Goal: Information Seeking & Learning: Learn about a topic

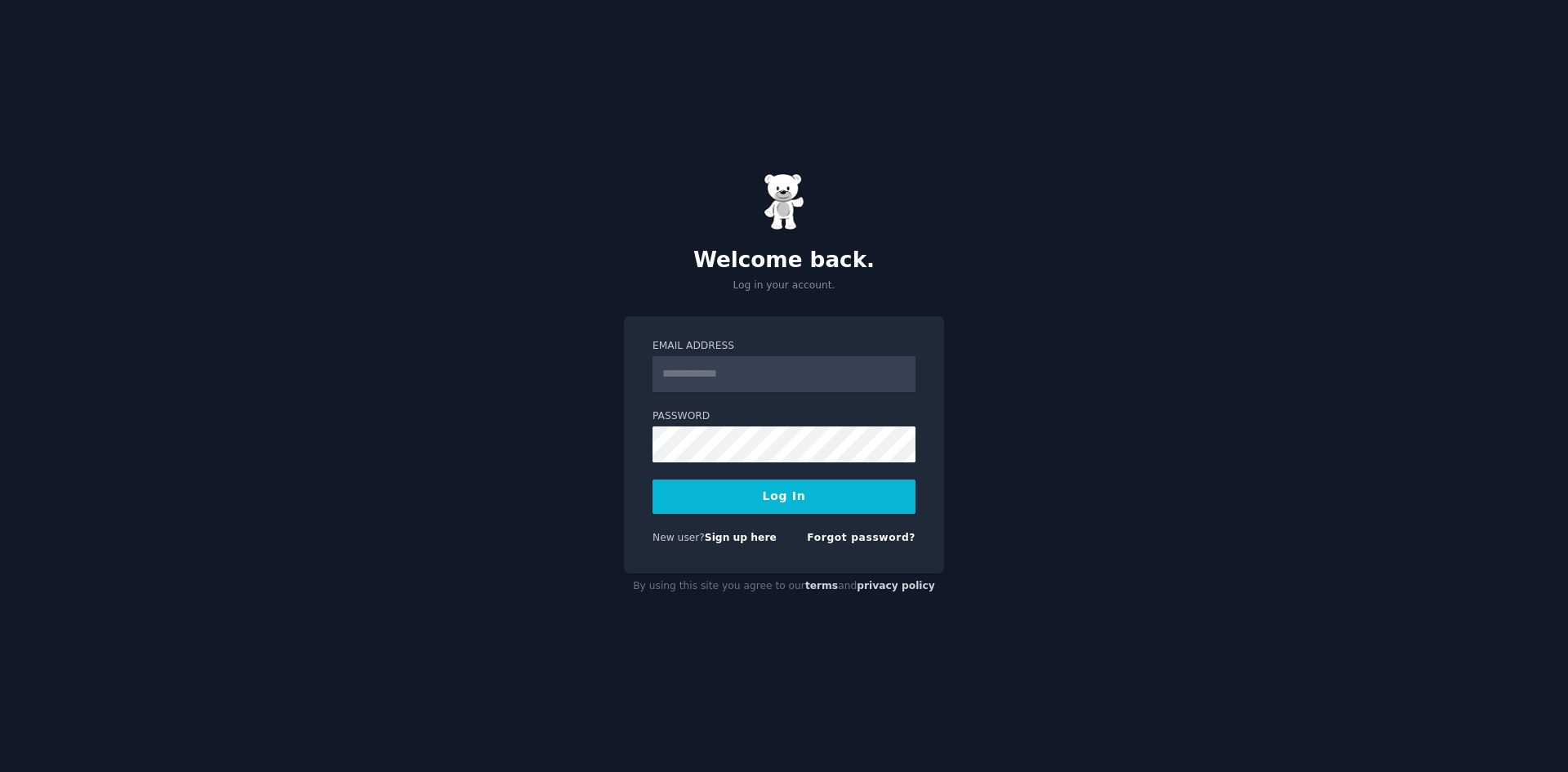
click at [733, 376] on input "Email Address" at bounding box center [784, 374] width 263 height 36
type input "**********"
click at [755, 495] on button "Log In" at bounding box center [784, 496] width 263 height 34
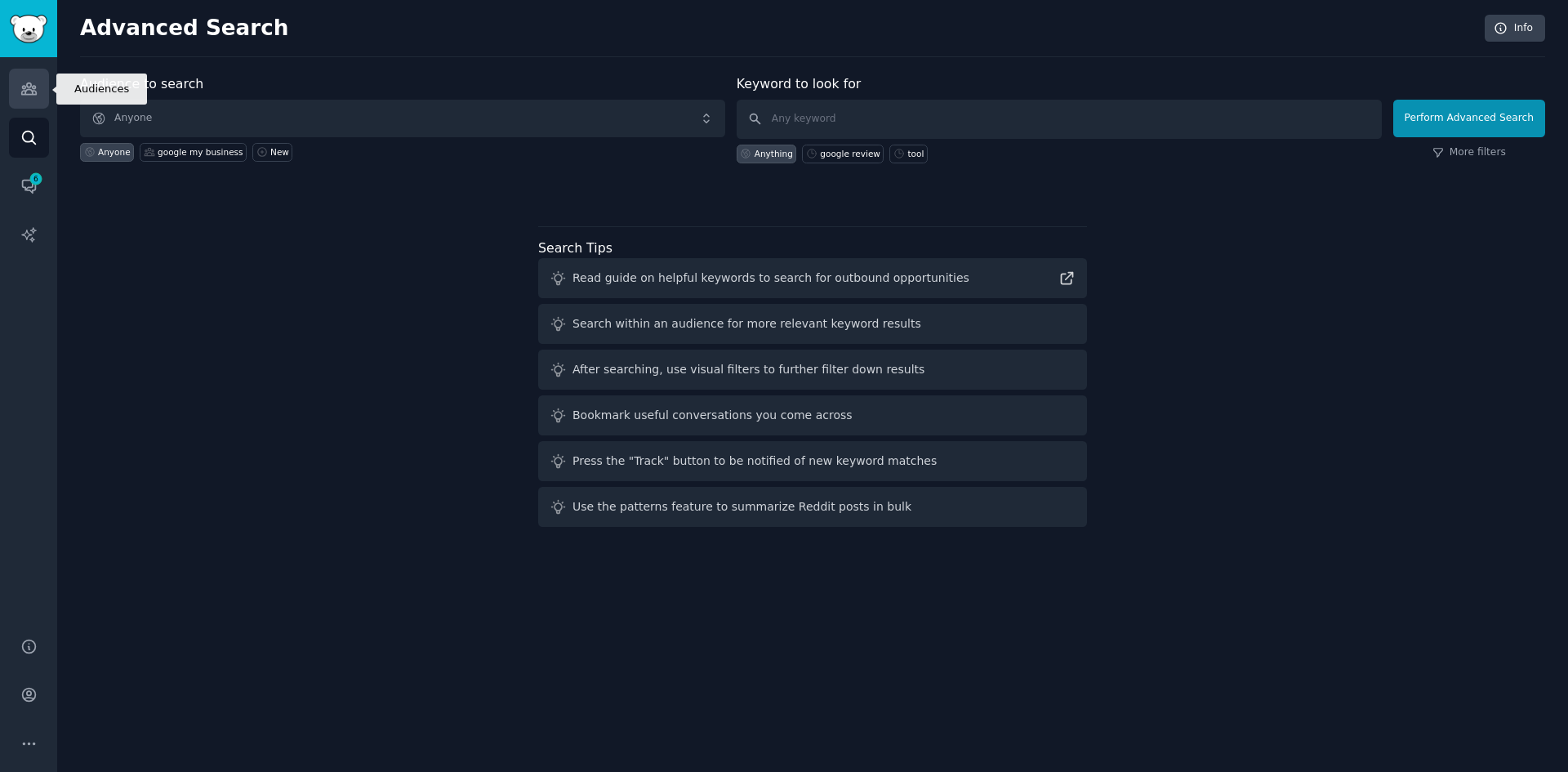
click at [26, 98] on link "Audiences" at bounding box center [29, 89] width 40 height 40
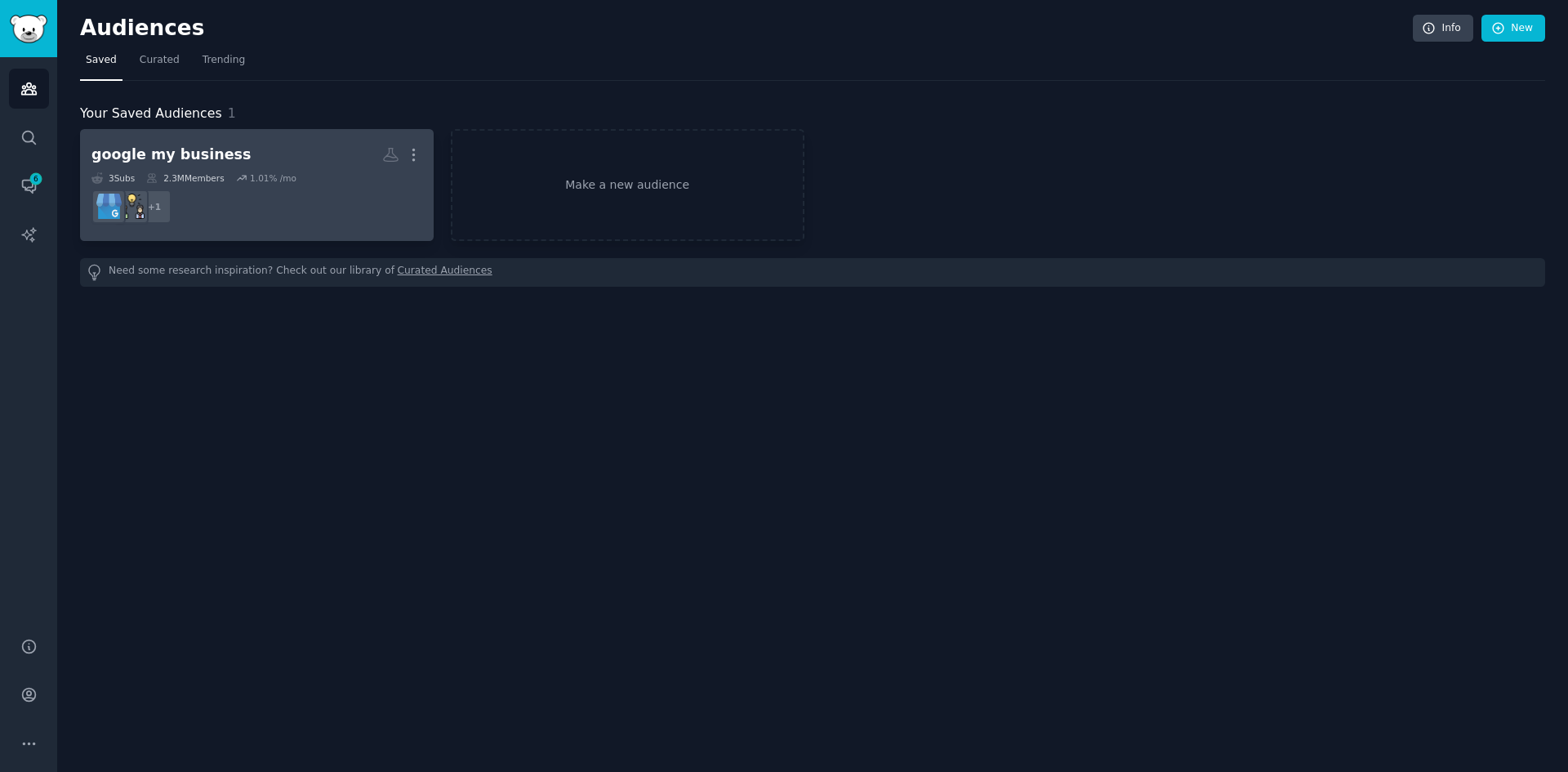
click at [138, 150] on div "google my business" at bounding box center [171, 154] width 159 height 20
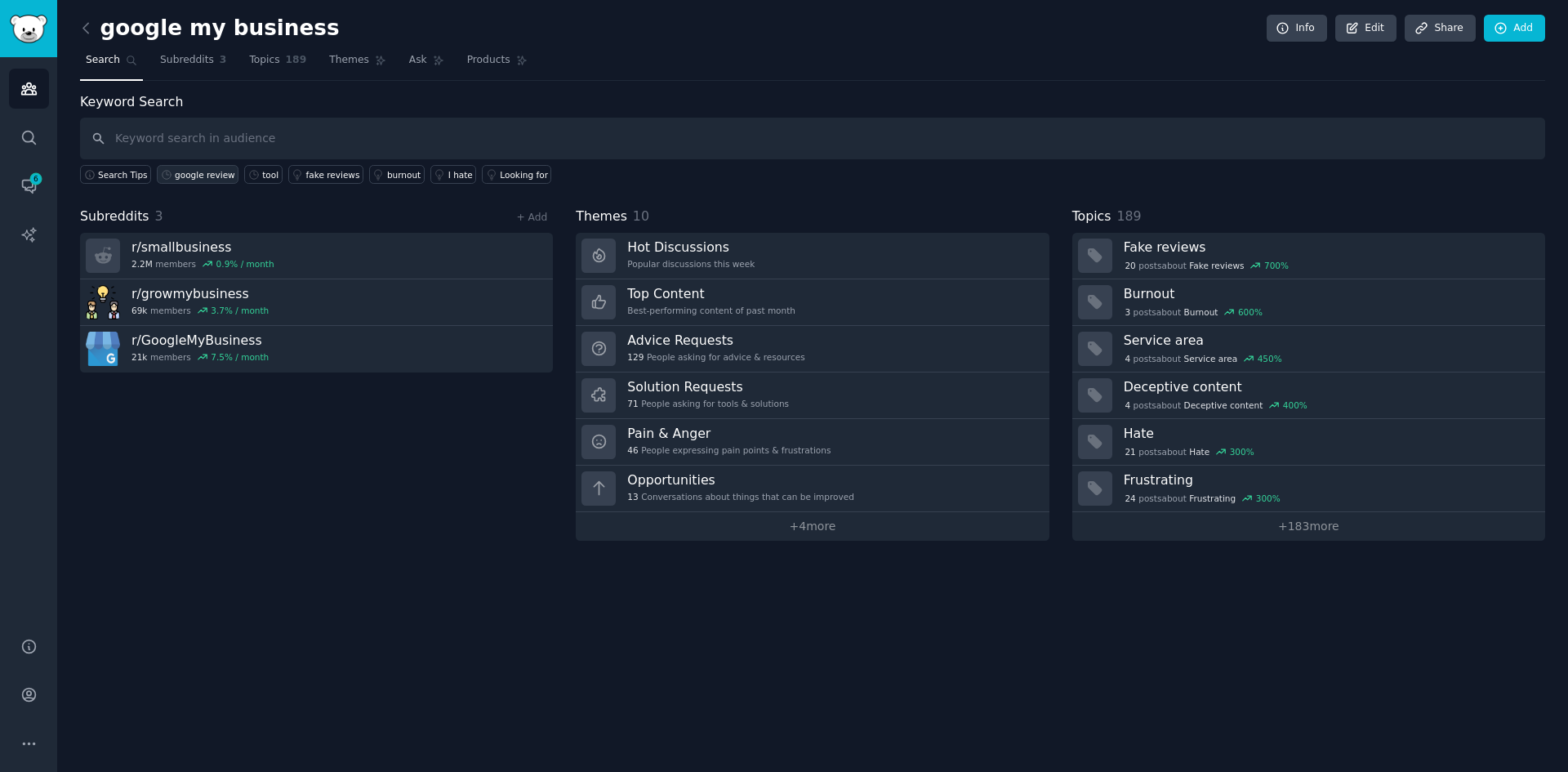
click at [216, 171] on div "google review" at bounding box center [205, 174] width 60 height 11
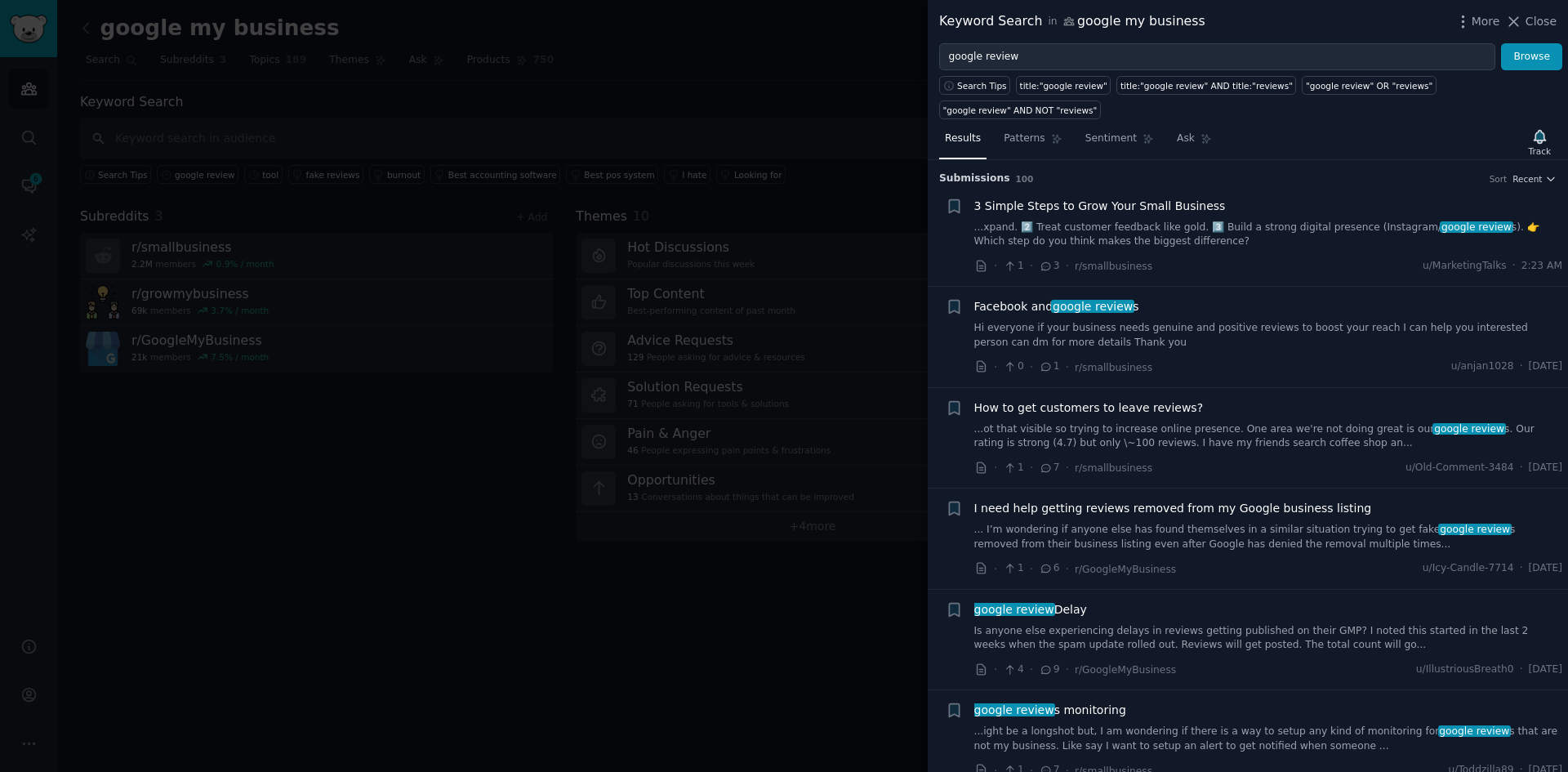
click at [1203, 422] on link "...ot that visible so trying to increase online presence. One area we're not do…" at bounding box center [1268, 436] width 589 height 29
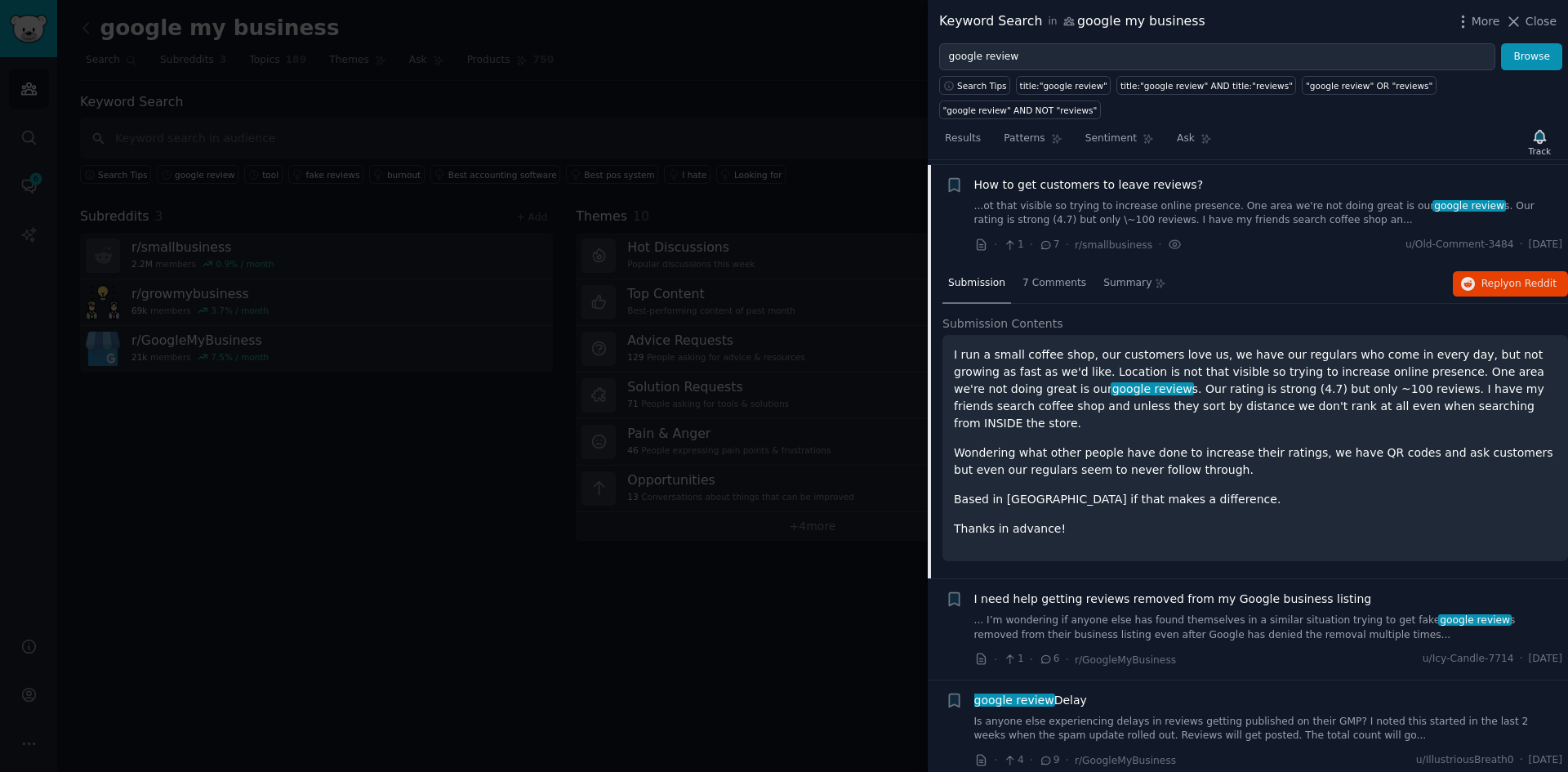
scroll to position [228, 0]
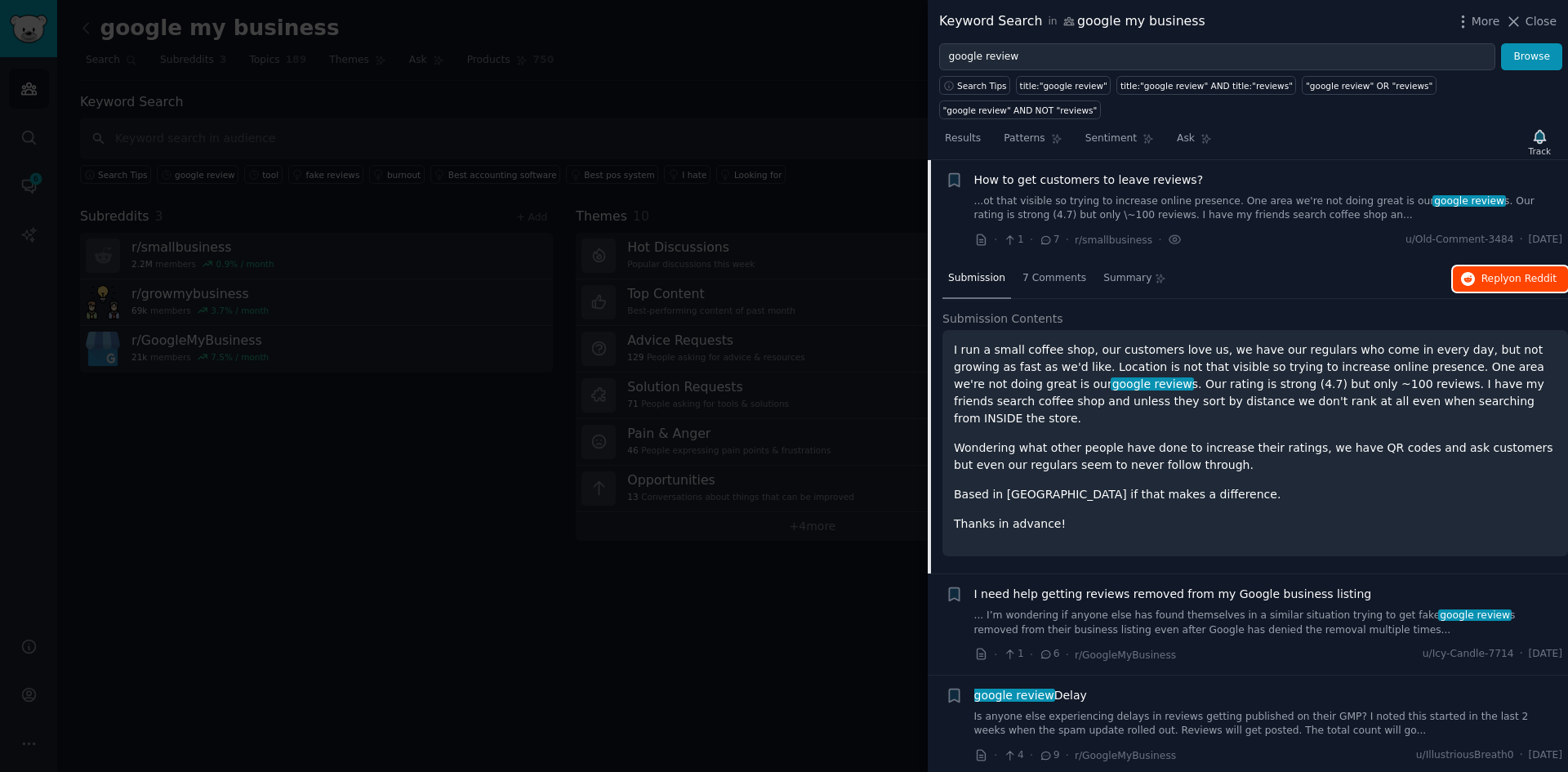
click at [1518, 273] on span "on Reddit" at bounding box center [1533, 278] width 47 height 11
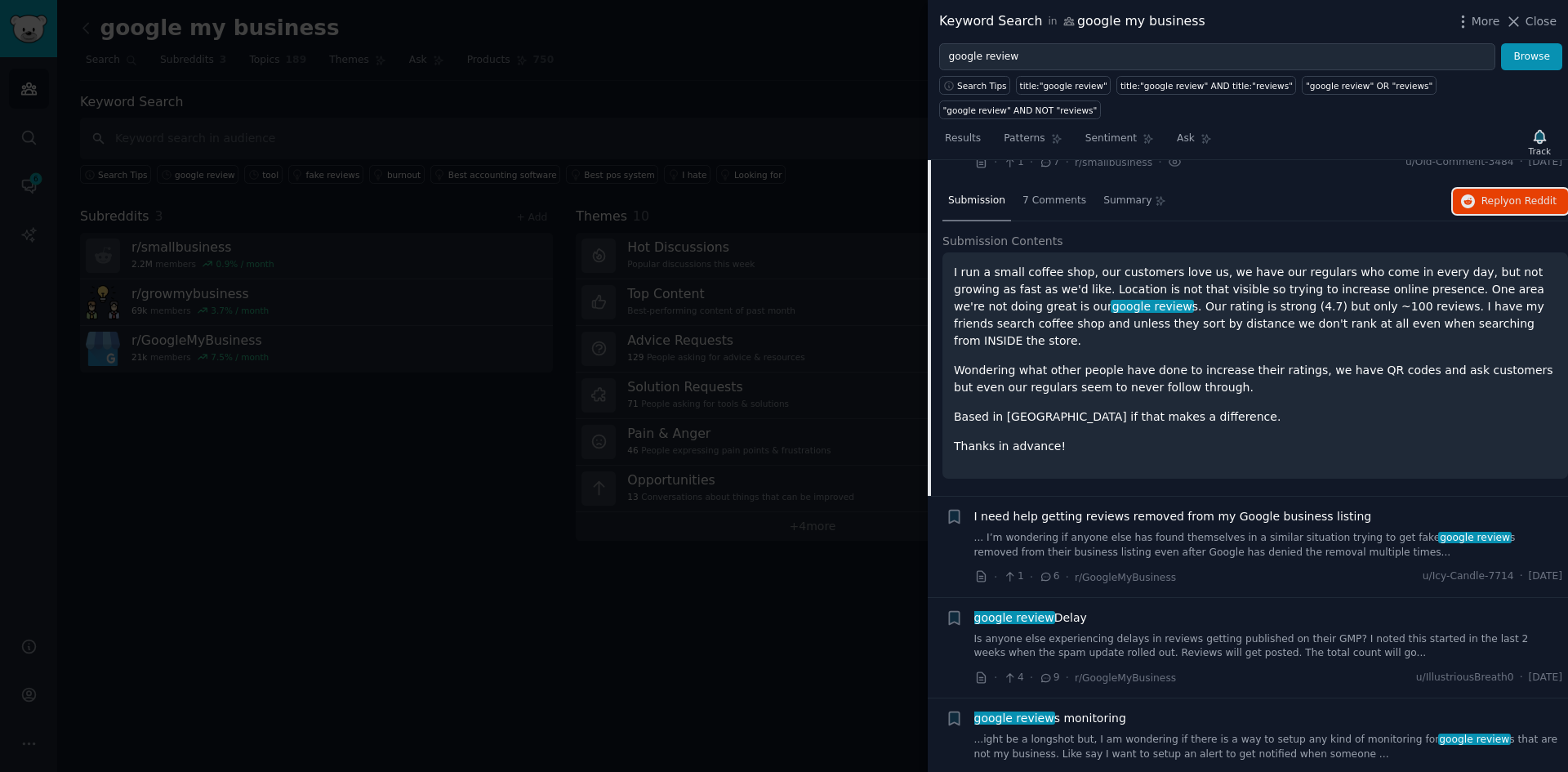
scroll to position [392, 0]
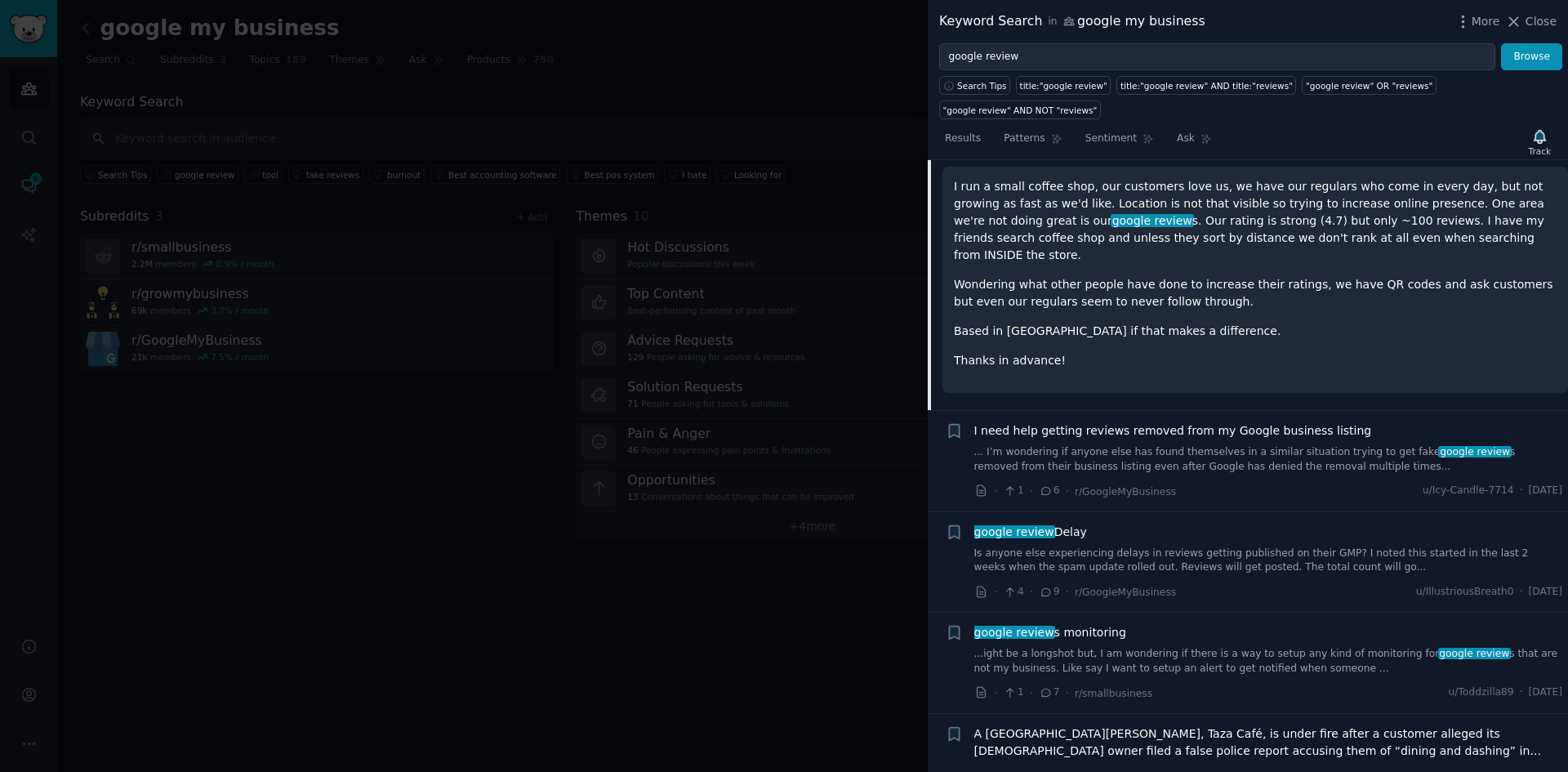
click at [1151, 422] on span "I need help getting reviews removed from my Google business listing" at bounding box center [1173, 431] width 398 height 18
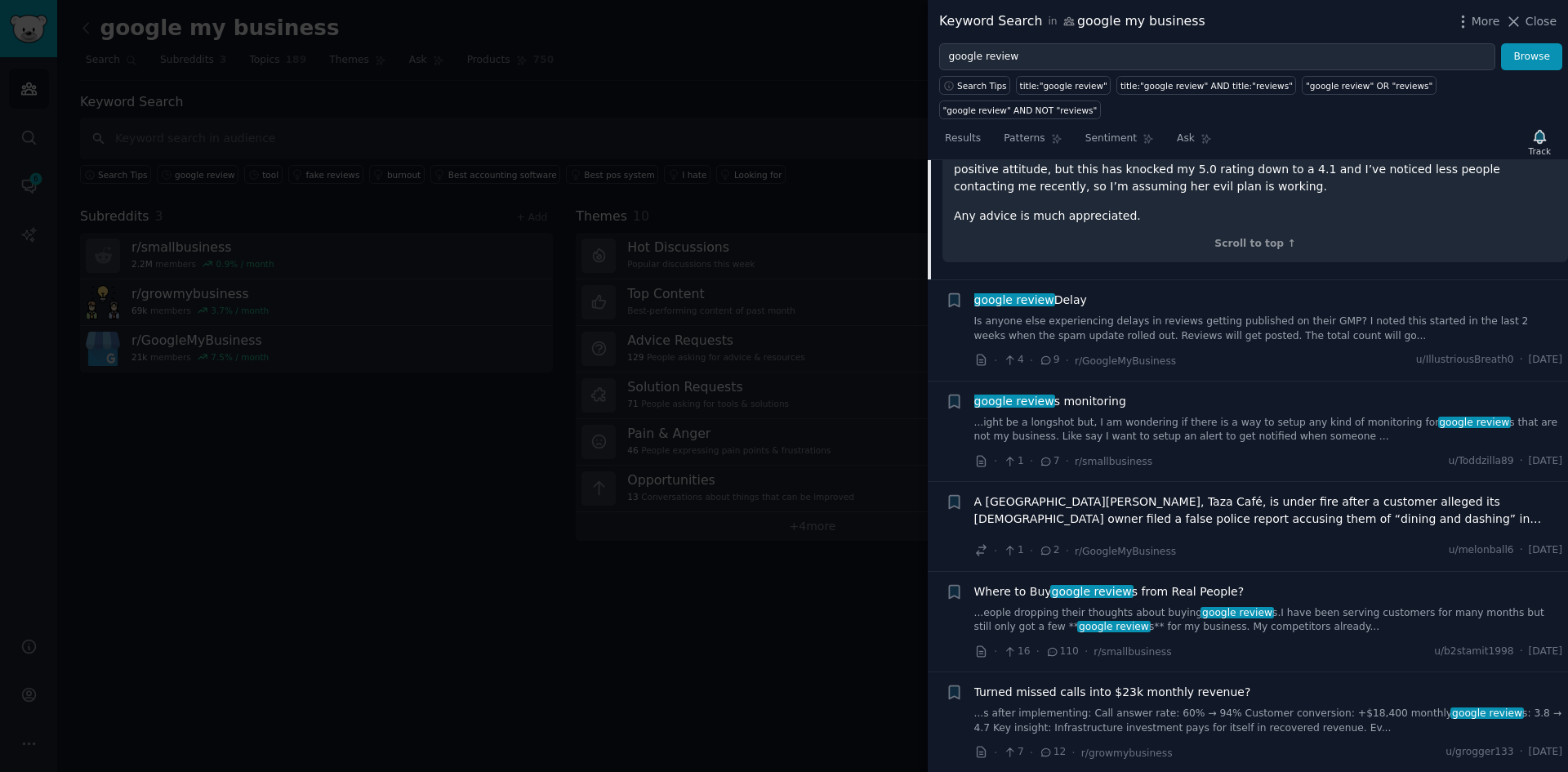
scroll to position [818, 0]
click at [1242, 312] on link "Is anyone else experiencing delays in reviews getting published on their GMP? I…" at bounding box center [1268, 326] width 589 height 29
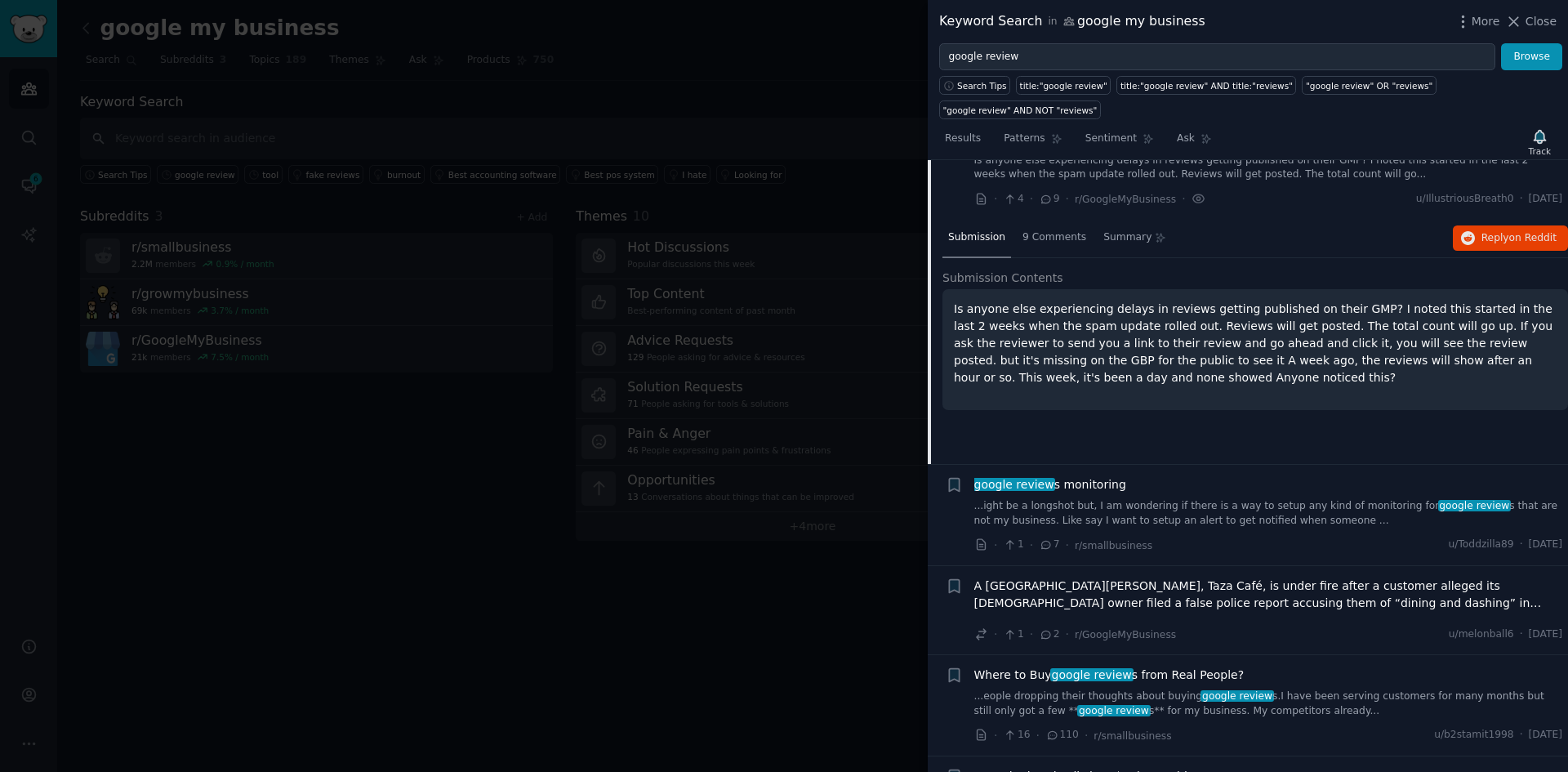
scroll to position [429, 0]
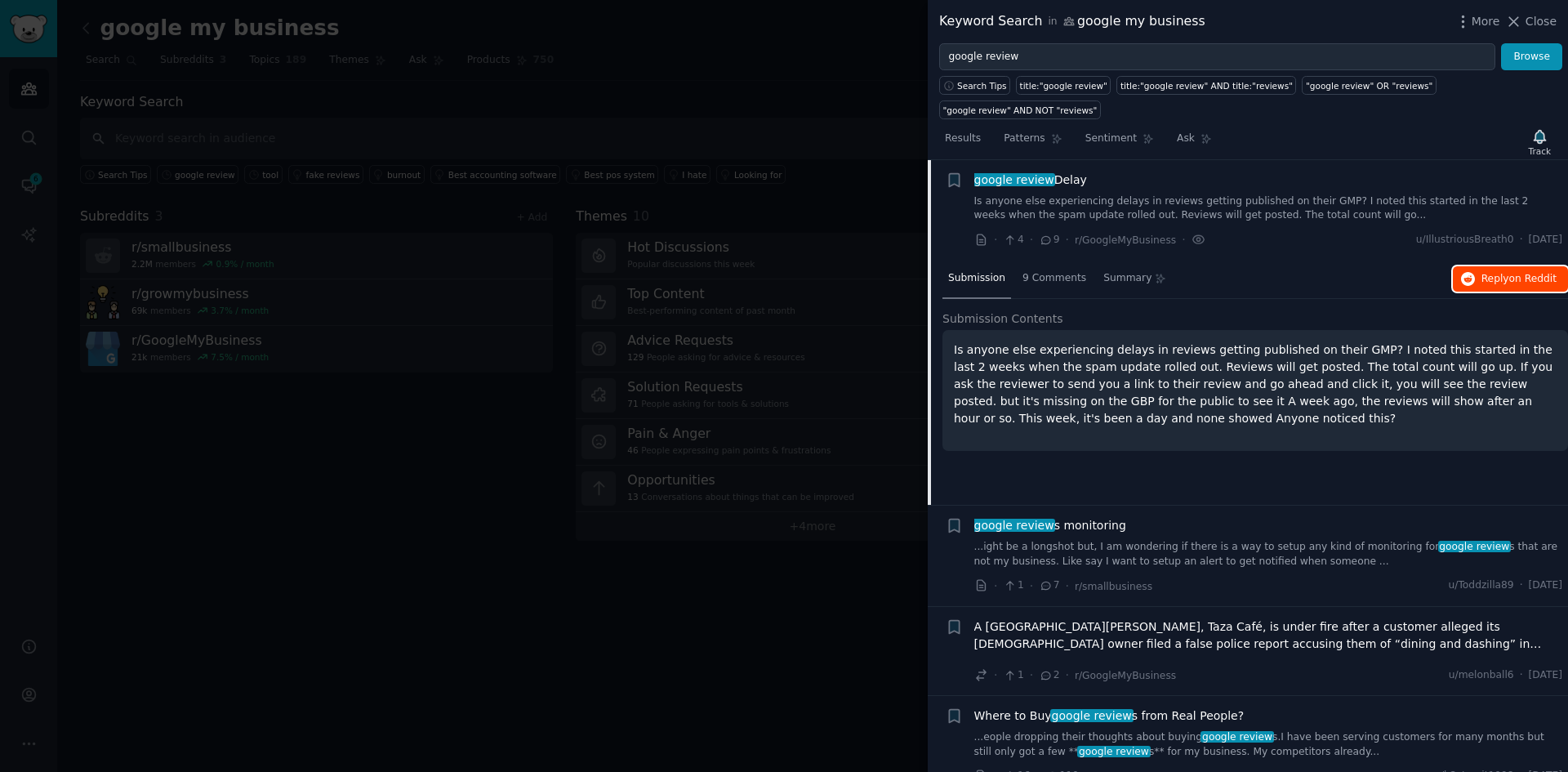
click at [1492, 272] on span "Reply on Reddit" at bounding box center [1519, 279] width 75 height 15
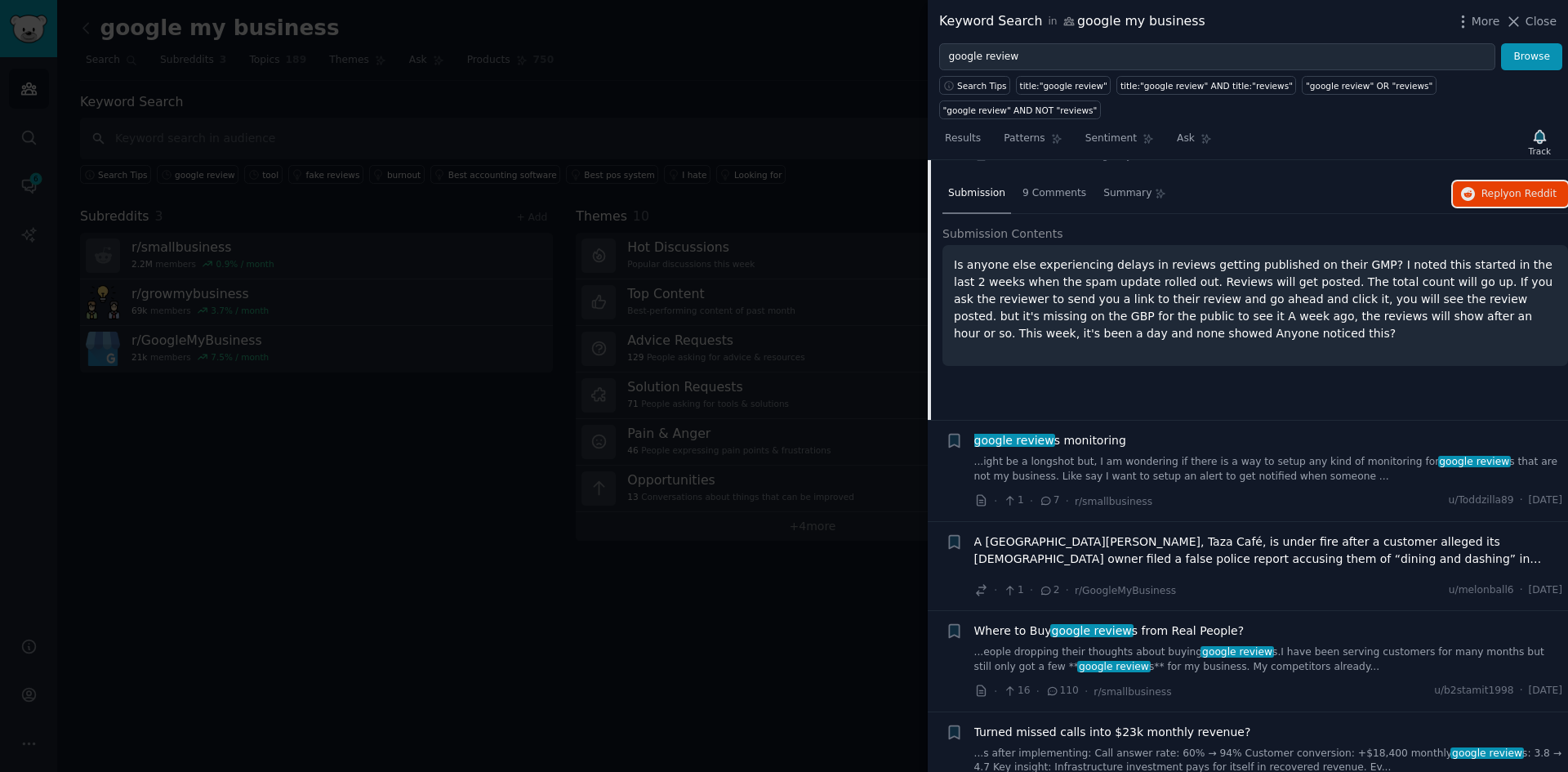
scroll to position [593, 0]
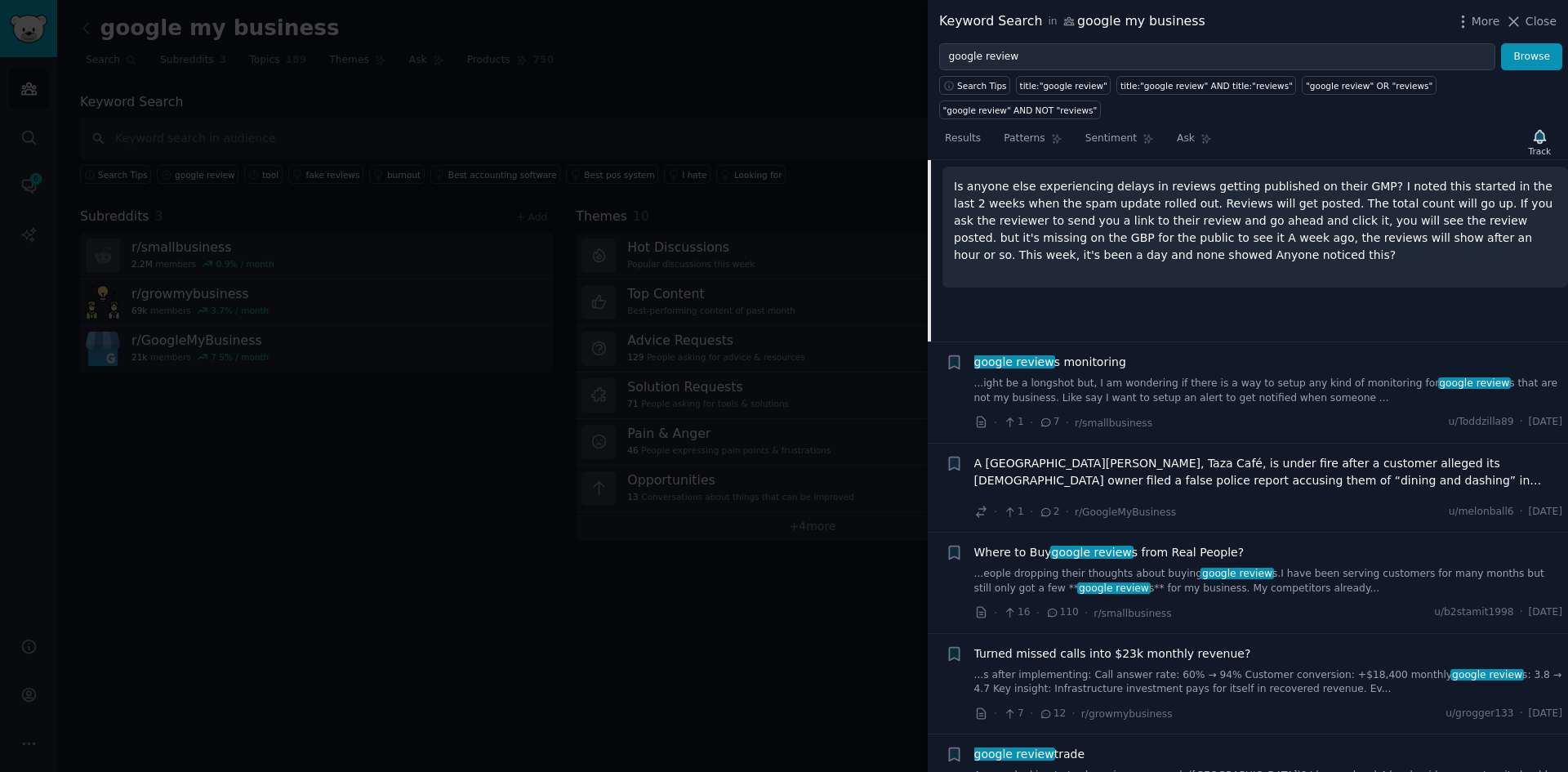
click at [1121, 377] on link "...ight be a longshot but, I am wondering if there is a way to setup any kind o…" at bounding box center [1268, 391] width 589 height 29
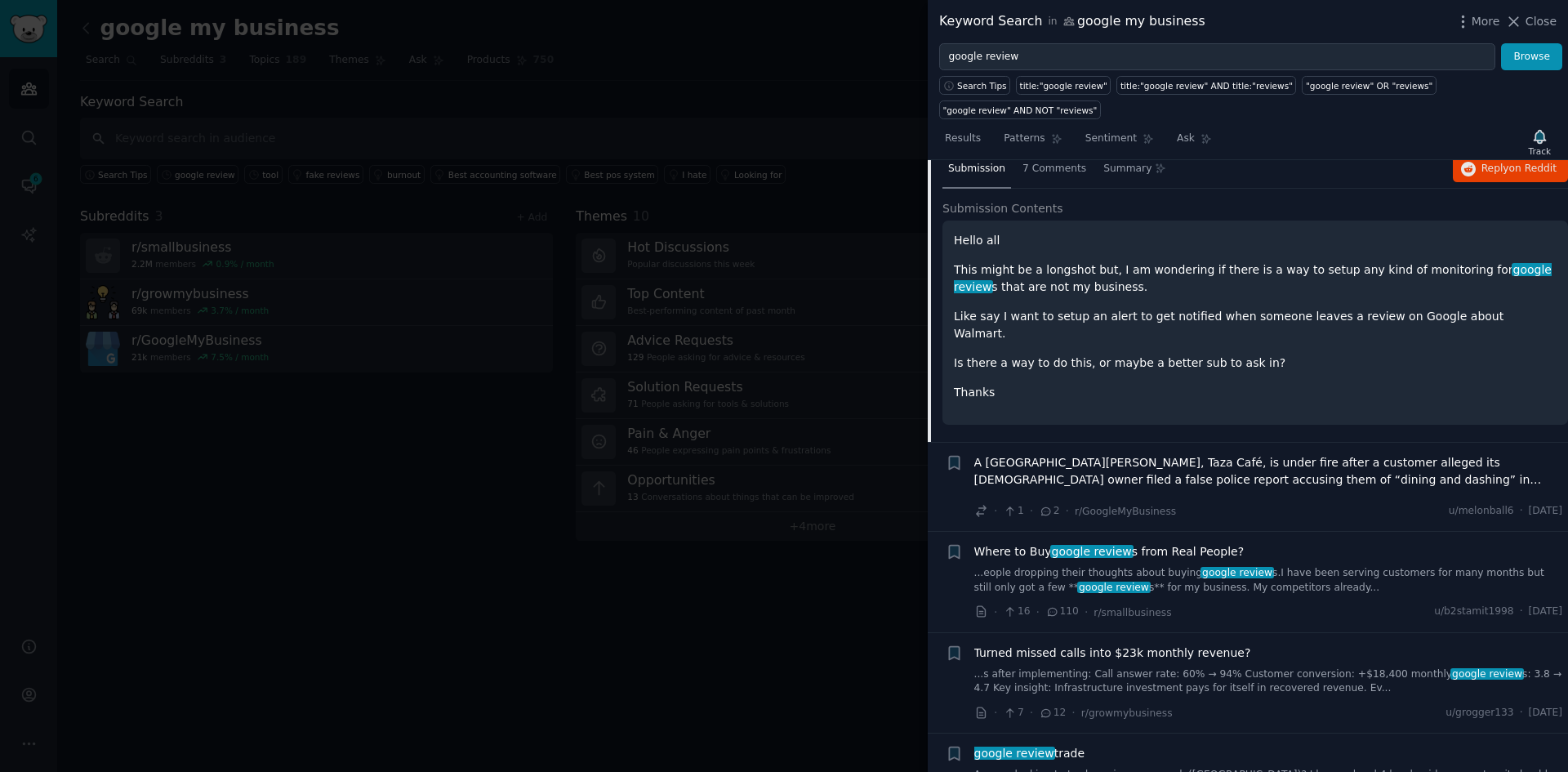
scroll to position [612, 0]
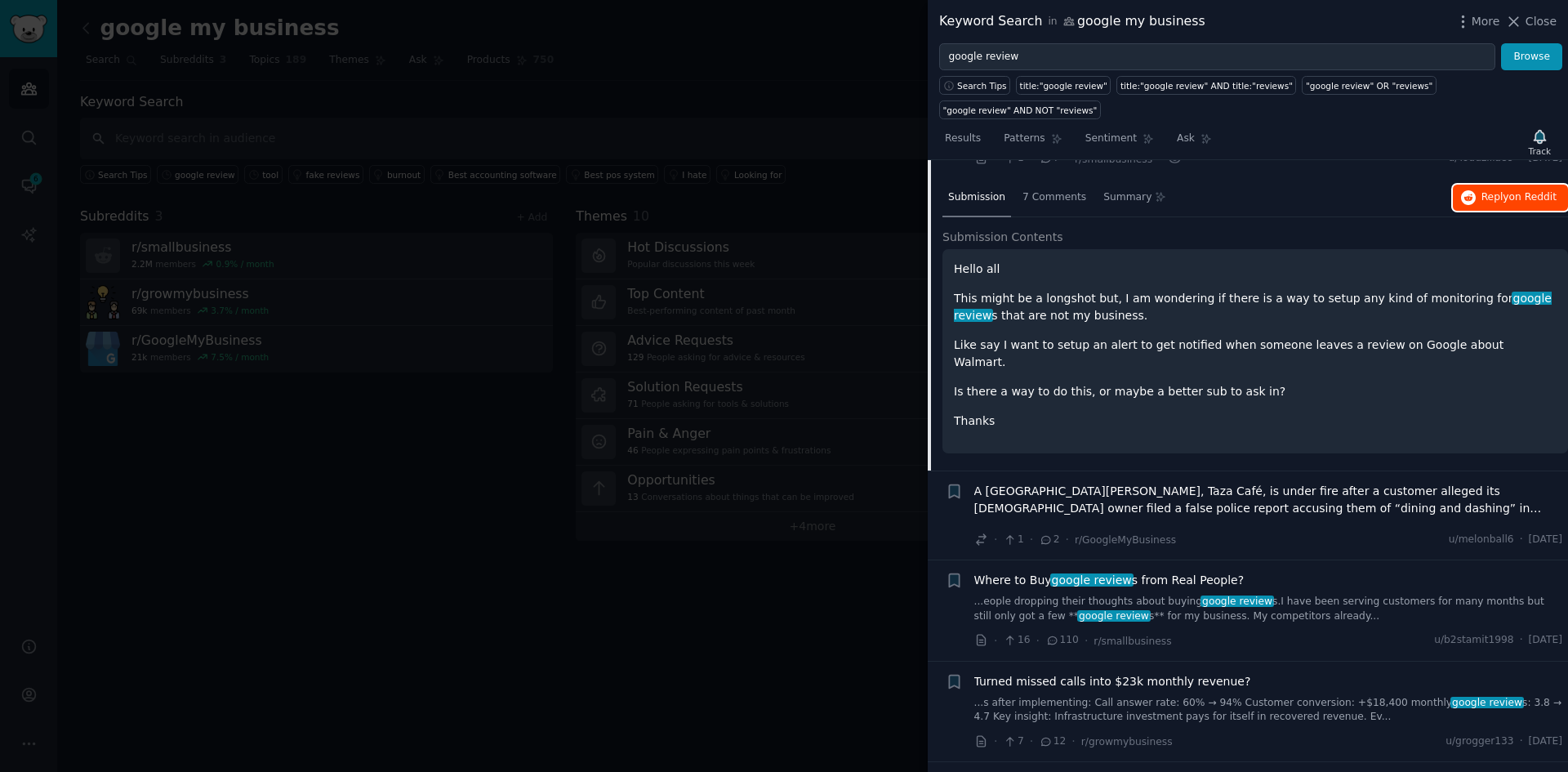
click at [1493, 190] on span "Reply on Reddit" at bounding box center [1519, 197] width 75 height 15
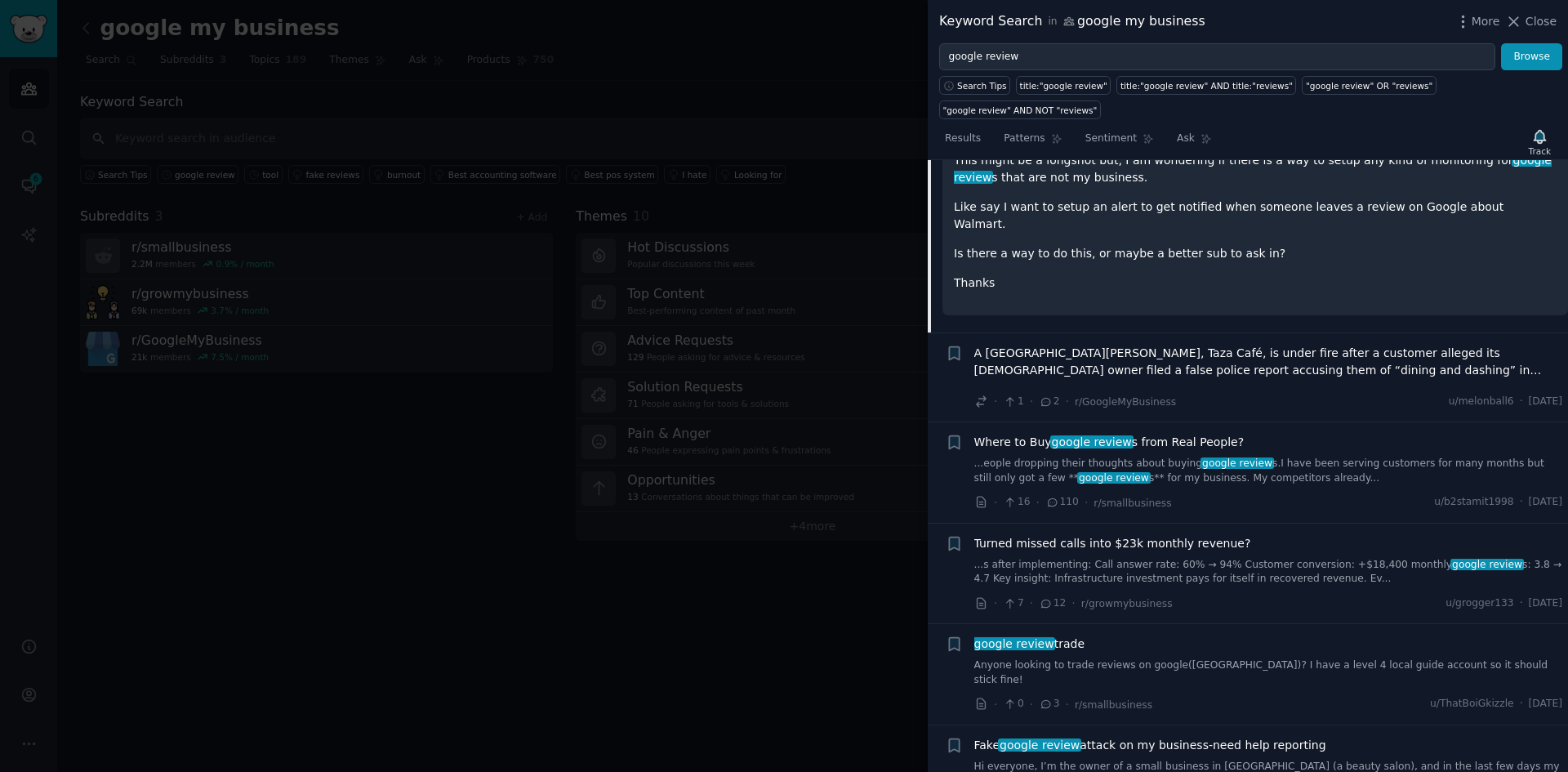
scroll to position [776, 0]
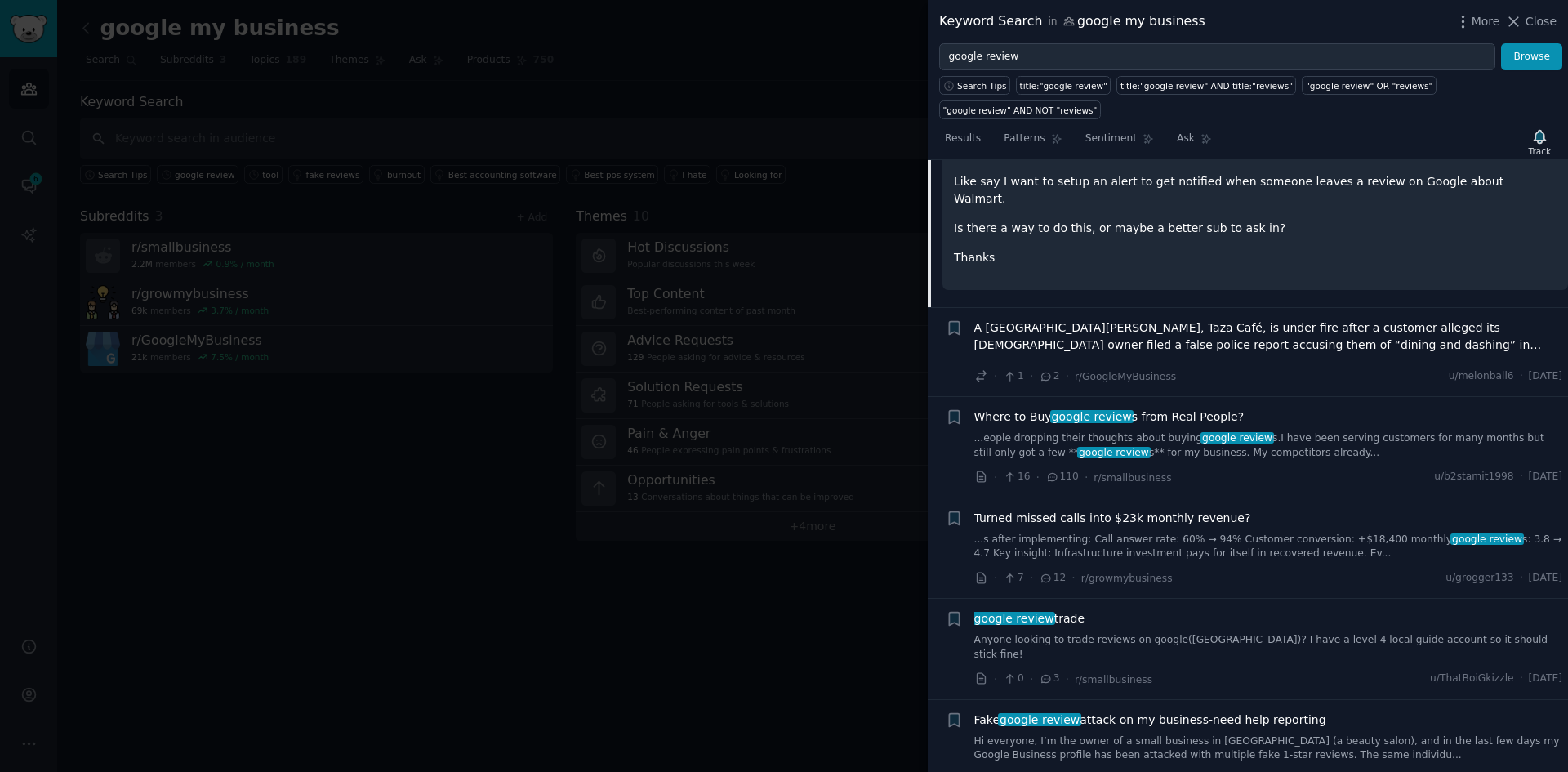
click at [1102, 410] on span "google review" at bounding box center [1091, 416] width 83 height 13
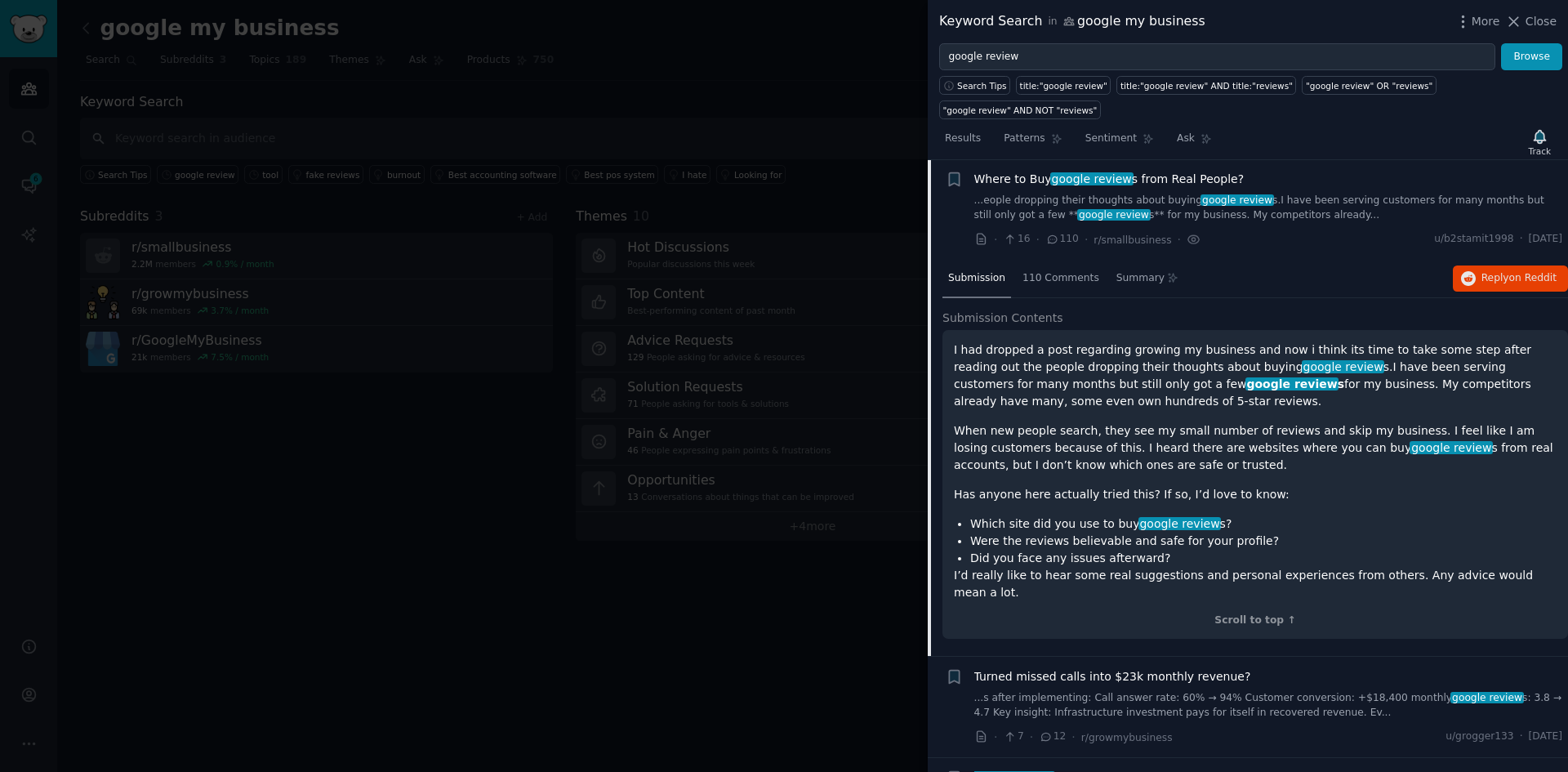
scroll to position [720, 0]
click at [1505, 272] on span "Reply on Reddit" at bounding box center [1519, 279] width 75 height 15
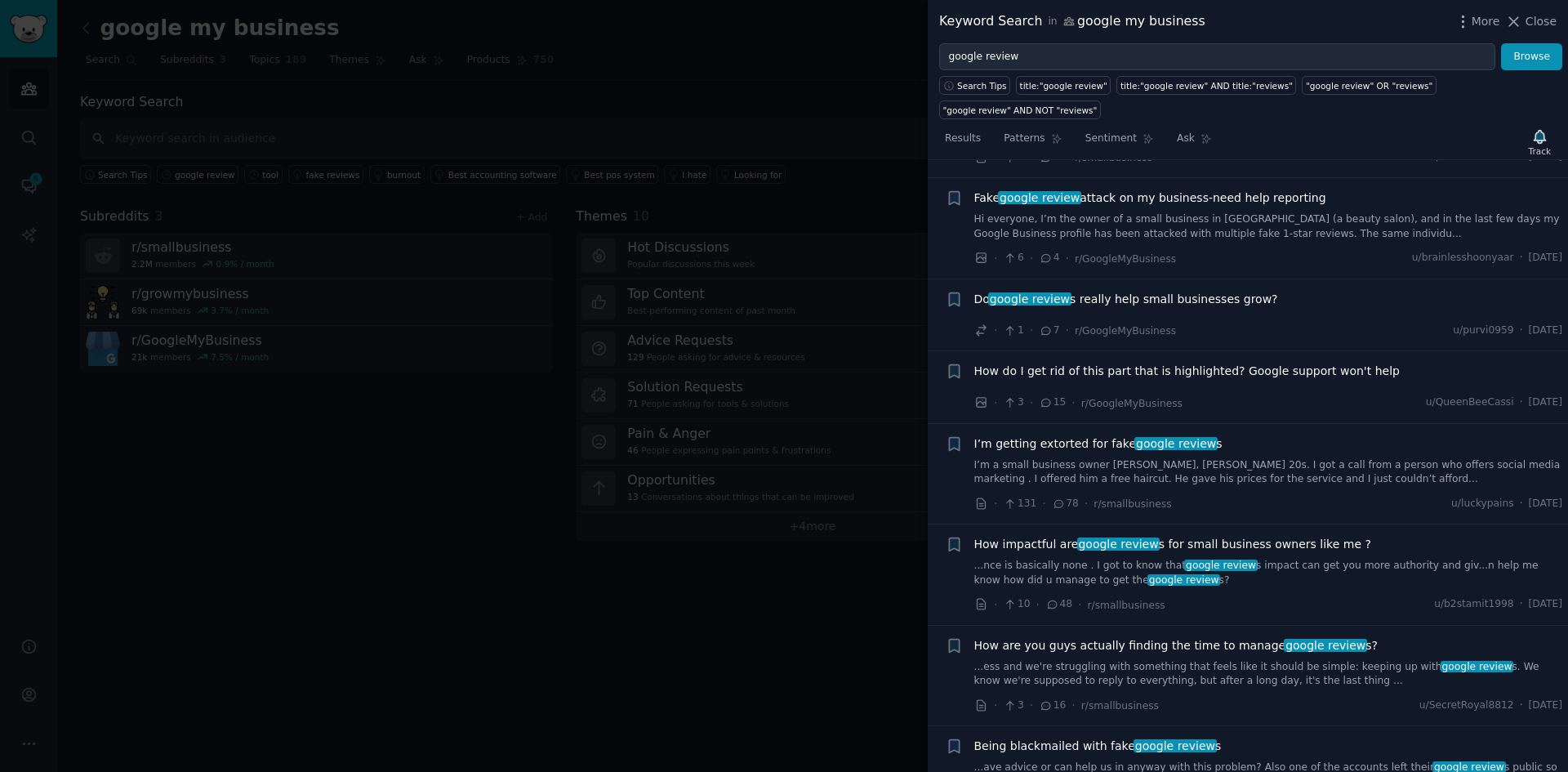
scroll to position [1374, 0]
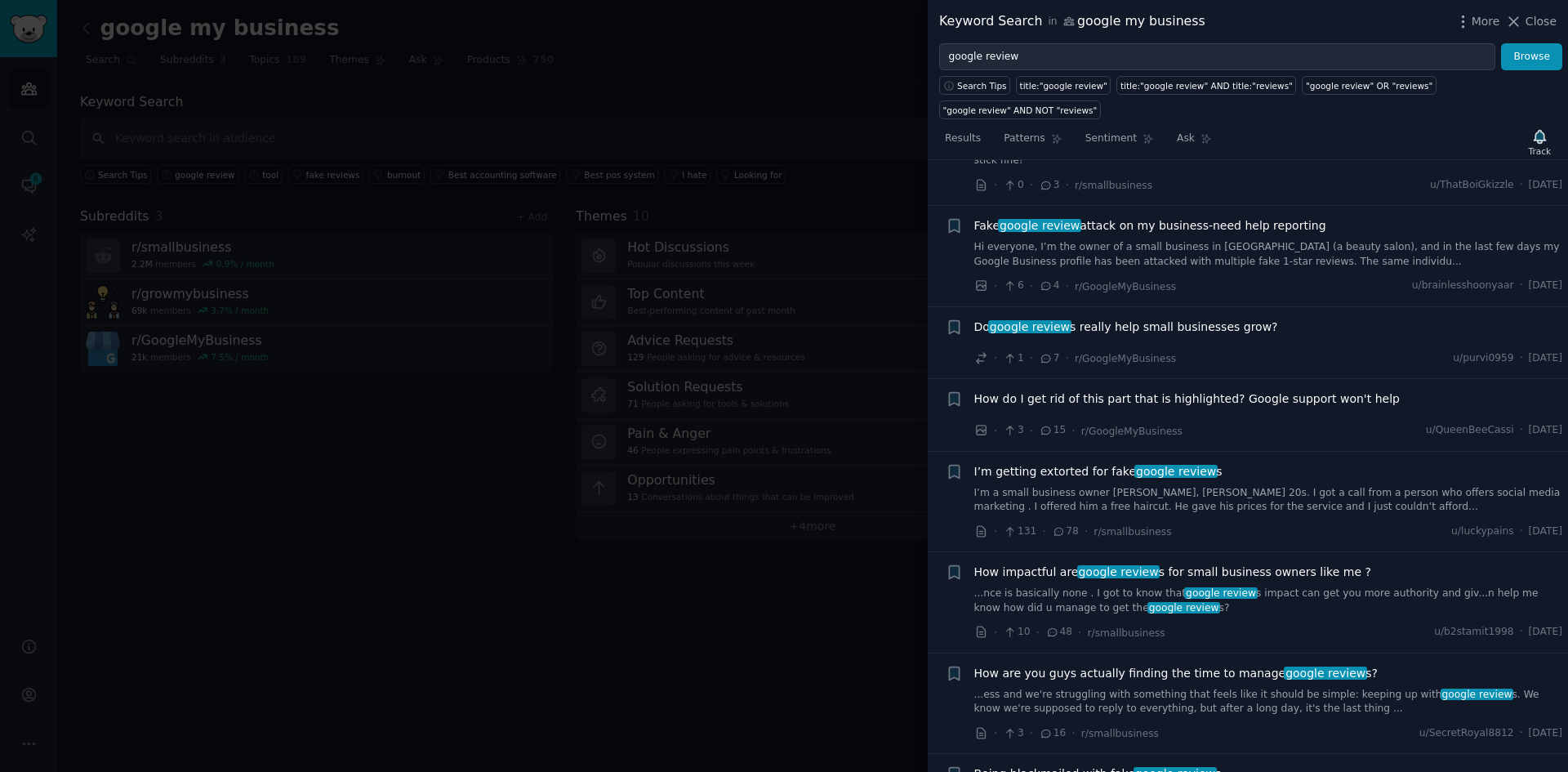
click at [1203, 319] on span "Do google review s really help small businesses grow?" at bounding box center [1126, 328] width 304 height 18
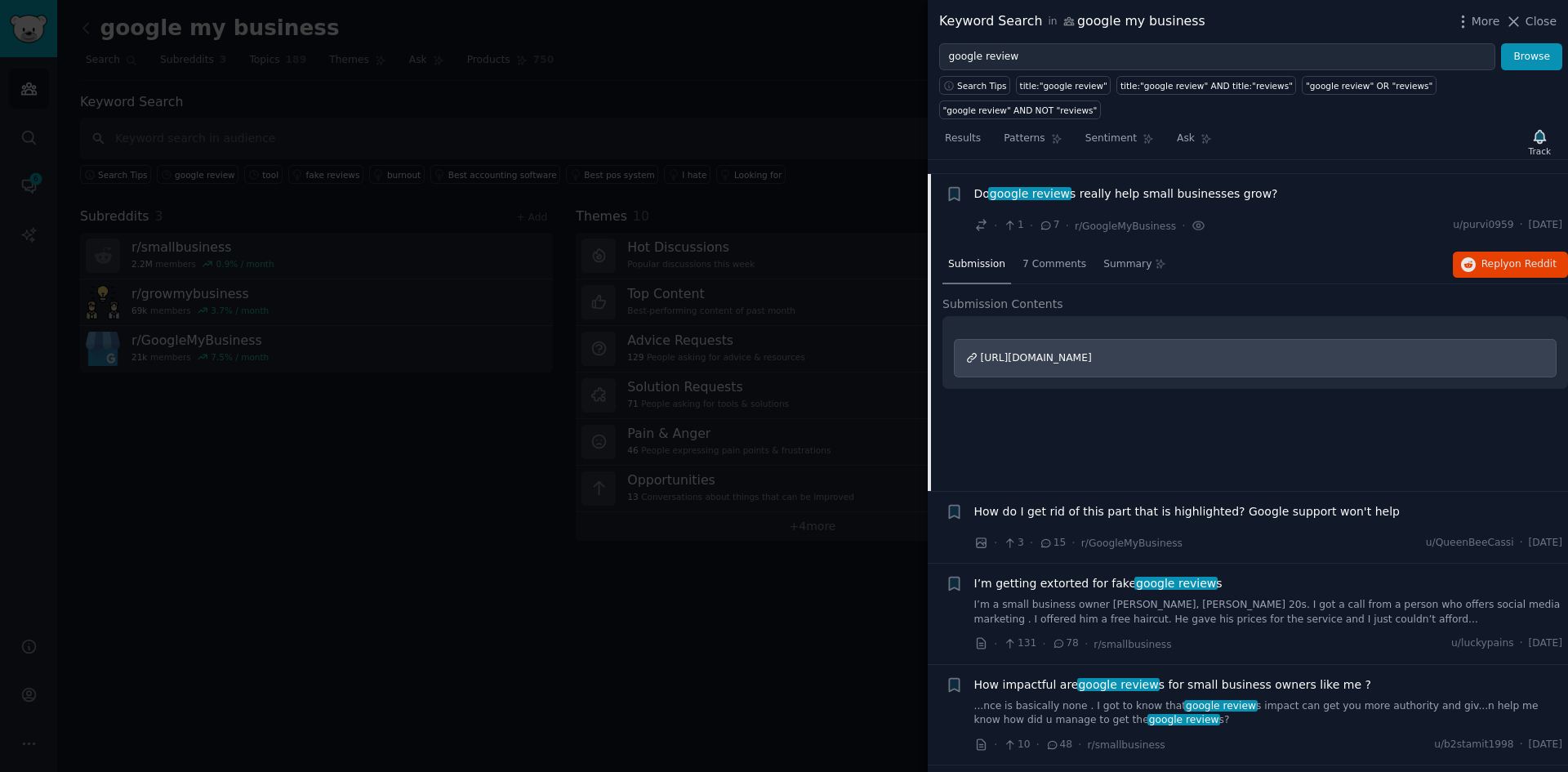
scroll to position [1192, 0]
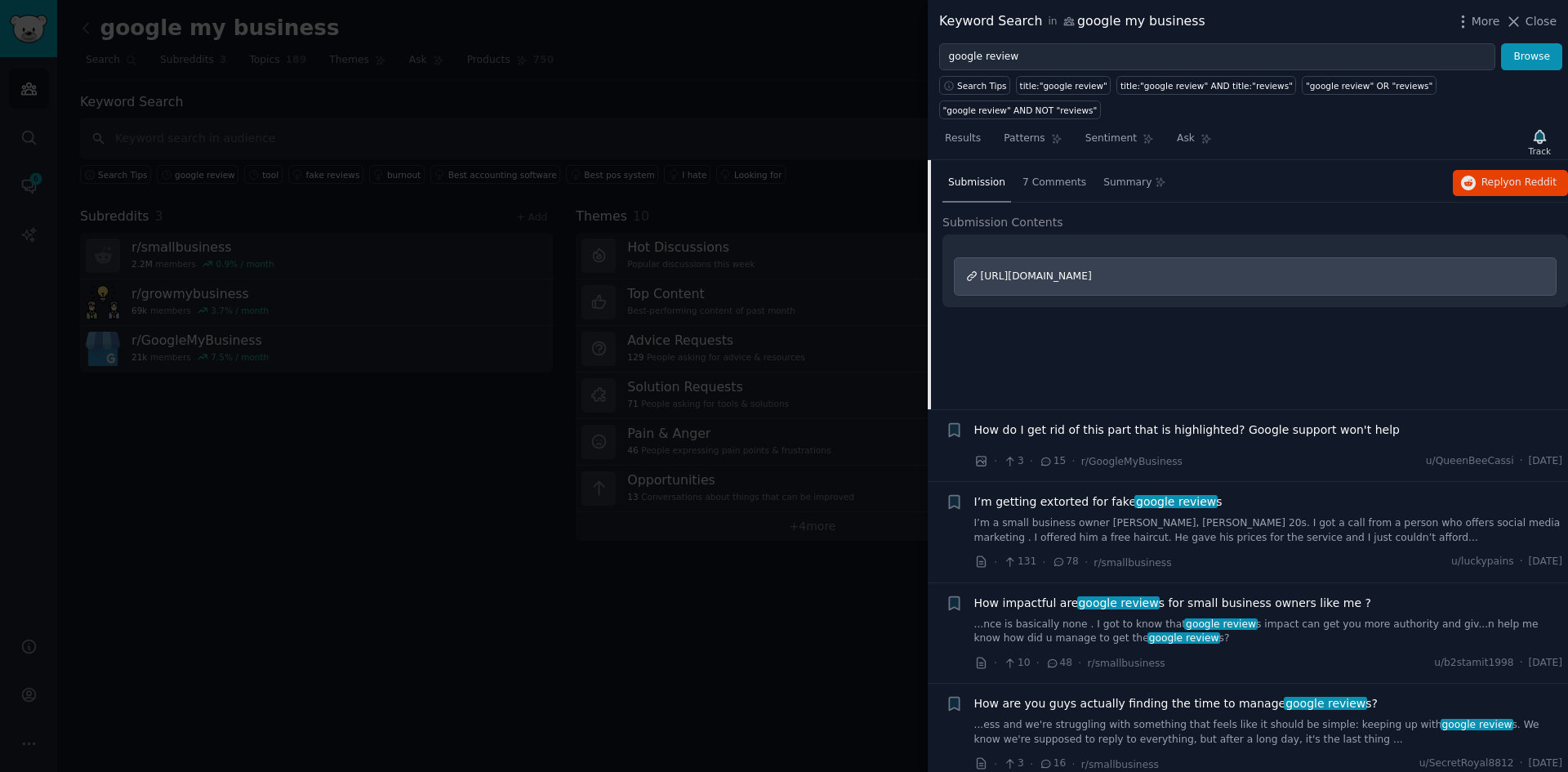
click at [1204, 421] on span "How do I get rid of this part that is highlighted? Google support won't help" at bounding box center [1187, 430] width 426 height 18
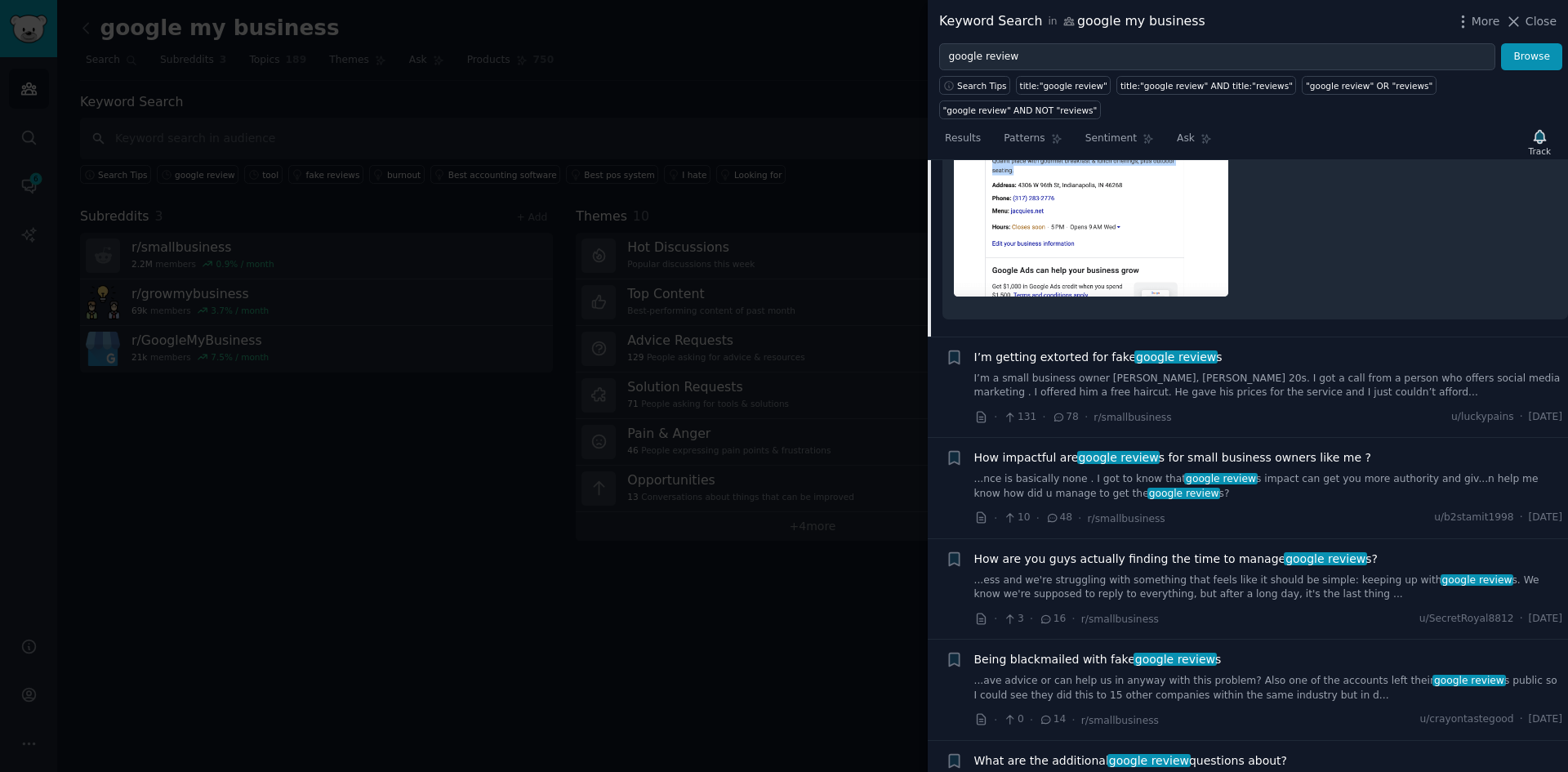
scroll to position [1590, 0]
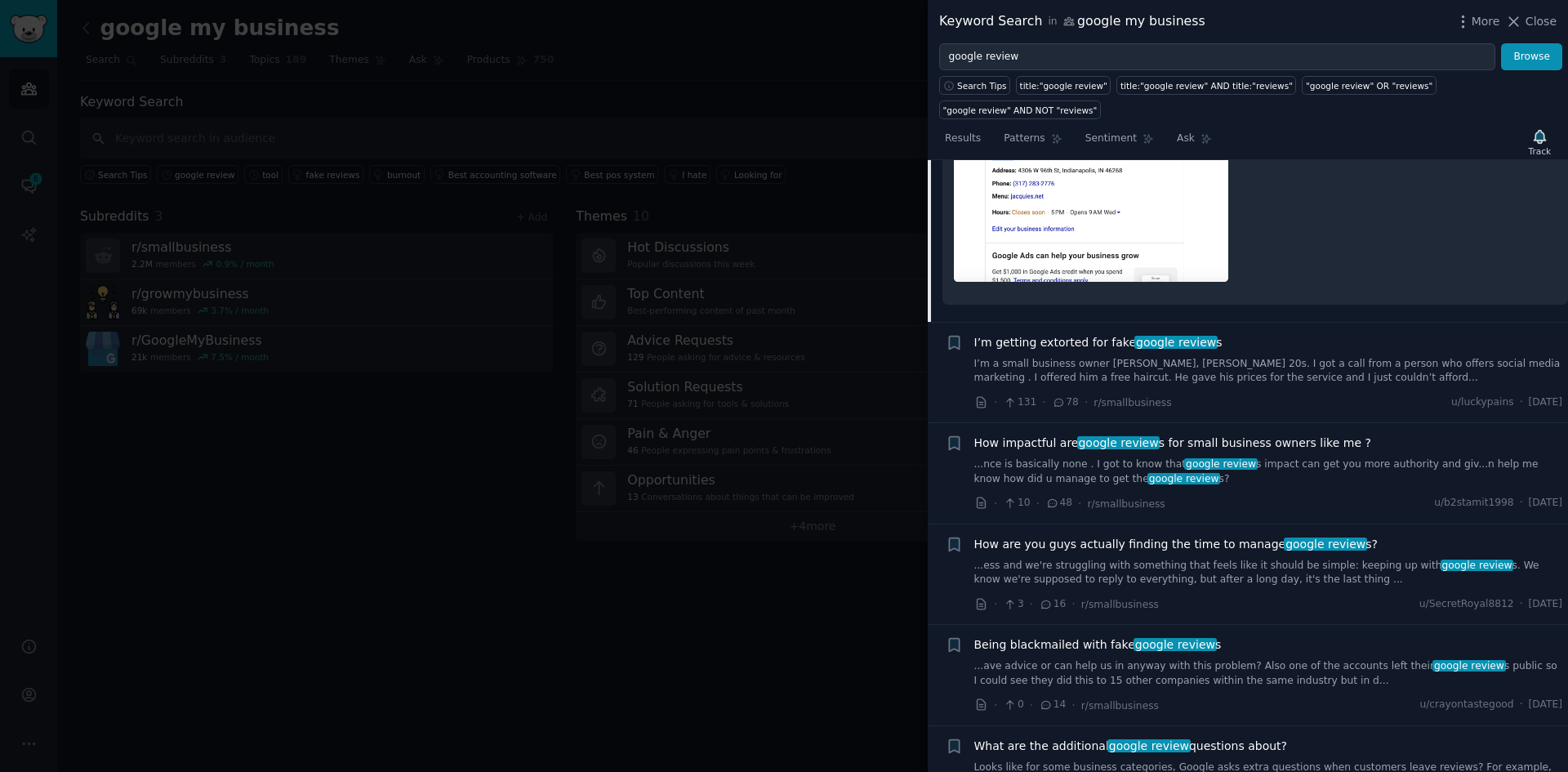
click at [1196, 435] on span "How impactful are google review s for small business owners like me ?" at bounding box center [1172, 443] width 397 height 18
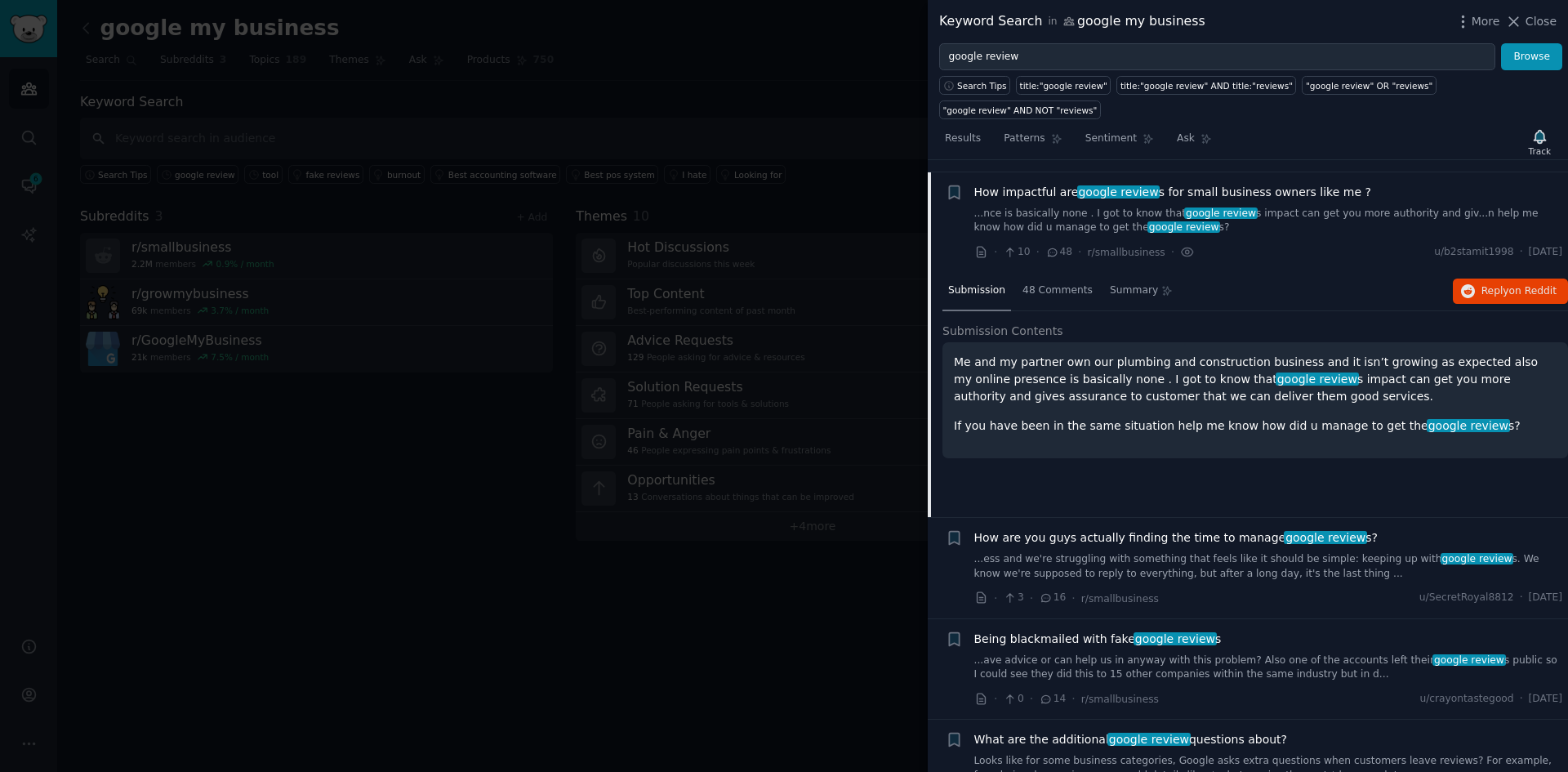
scroll to position [1356, 0]
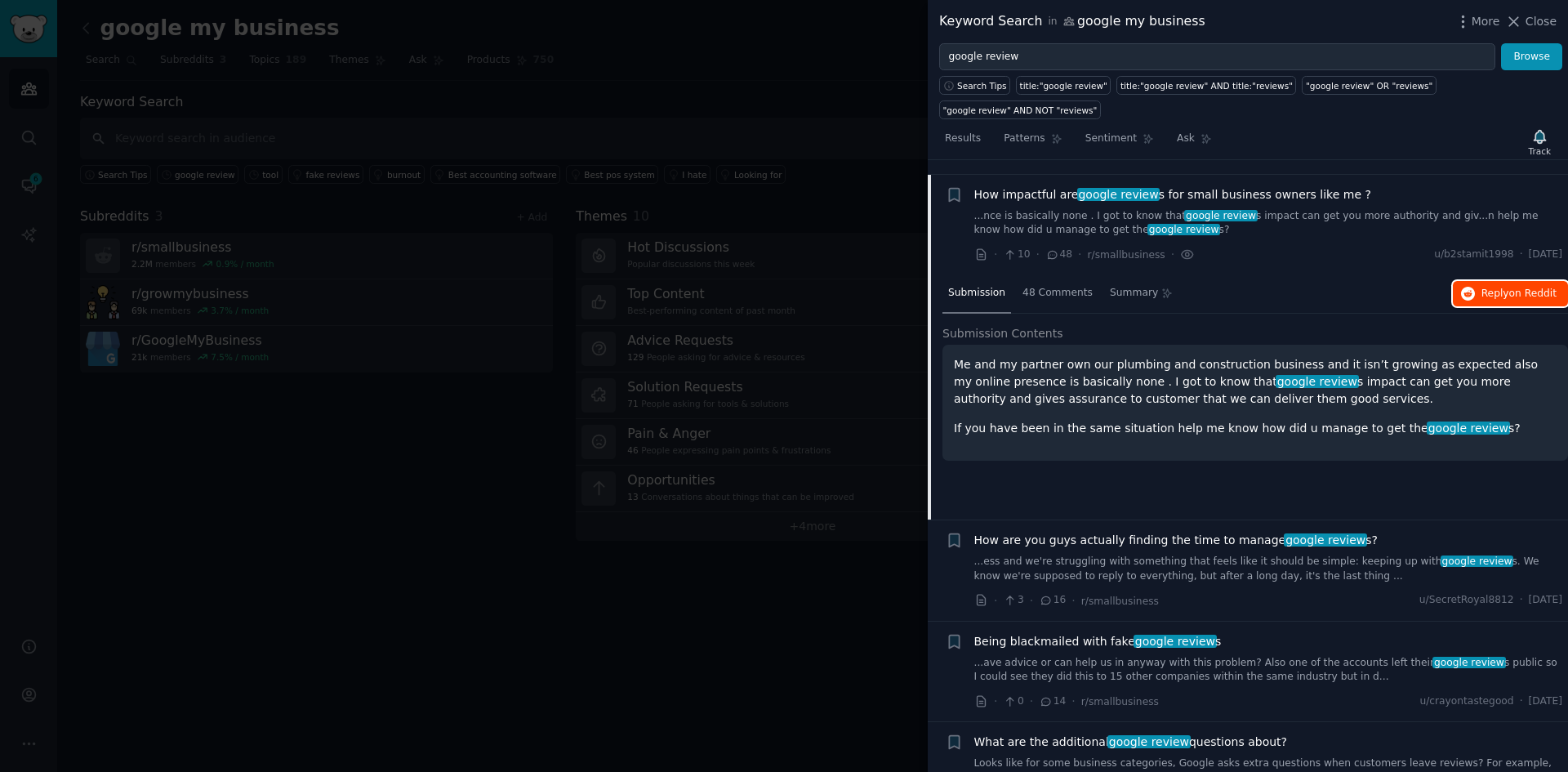
click at [1484, 287] on span "Reply on Reddit" at bounding box center [1519, 294] width 75 height 15
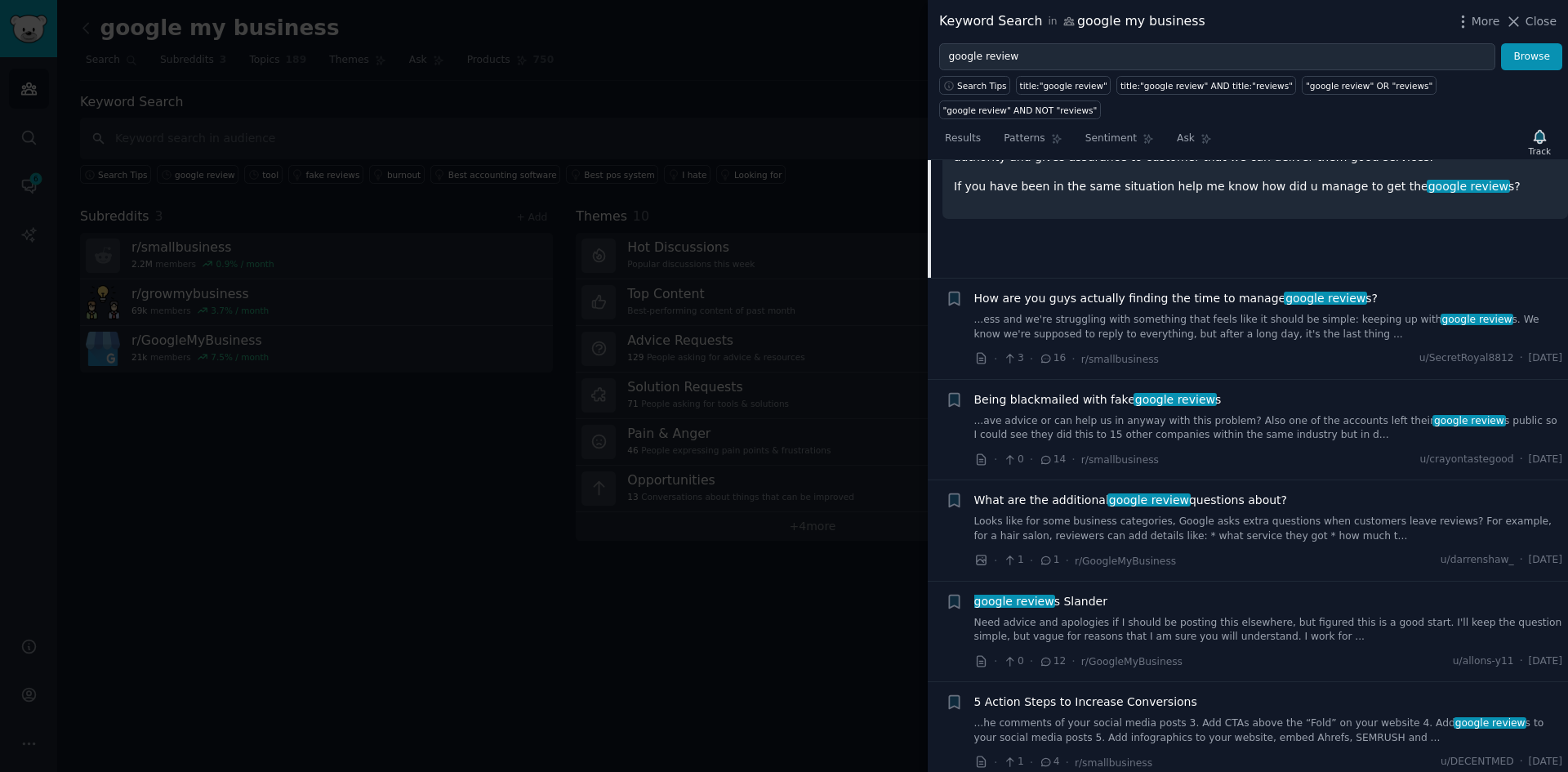
scroll to position [1601, 0]
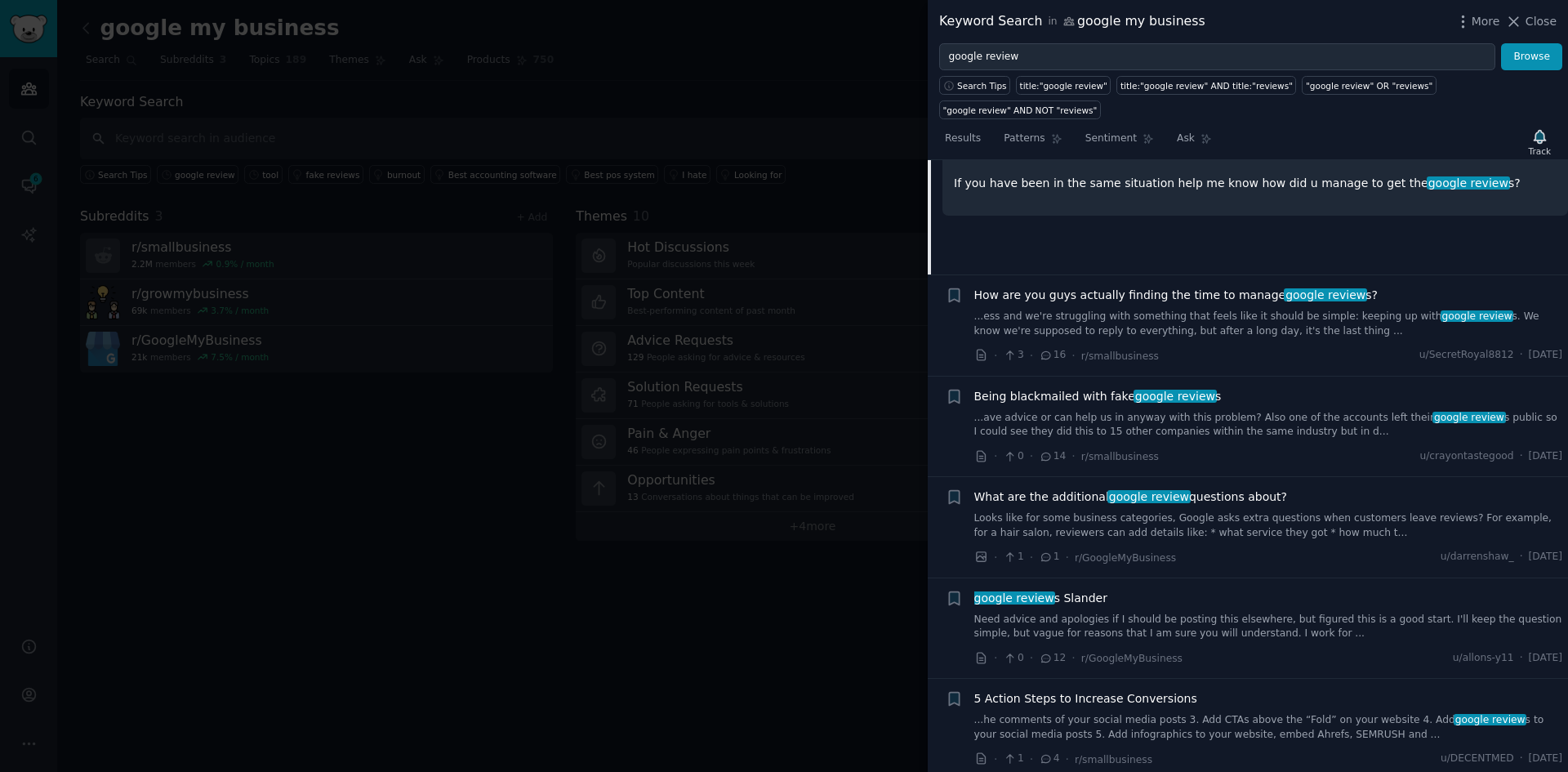
click at [1055, 287] on span "How are you guys actually finding the time to manage google review s?" at bounding box center [1176, 295] width 405 height 18
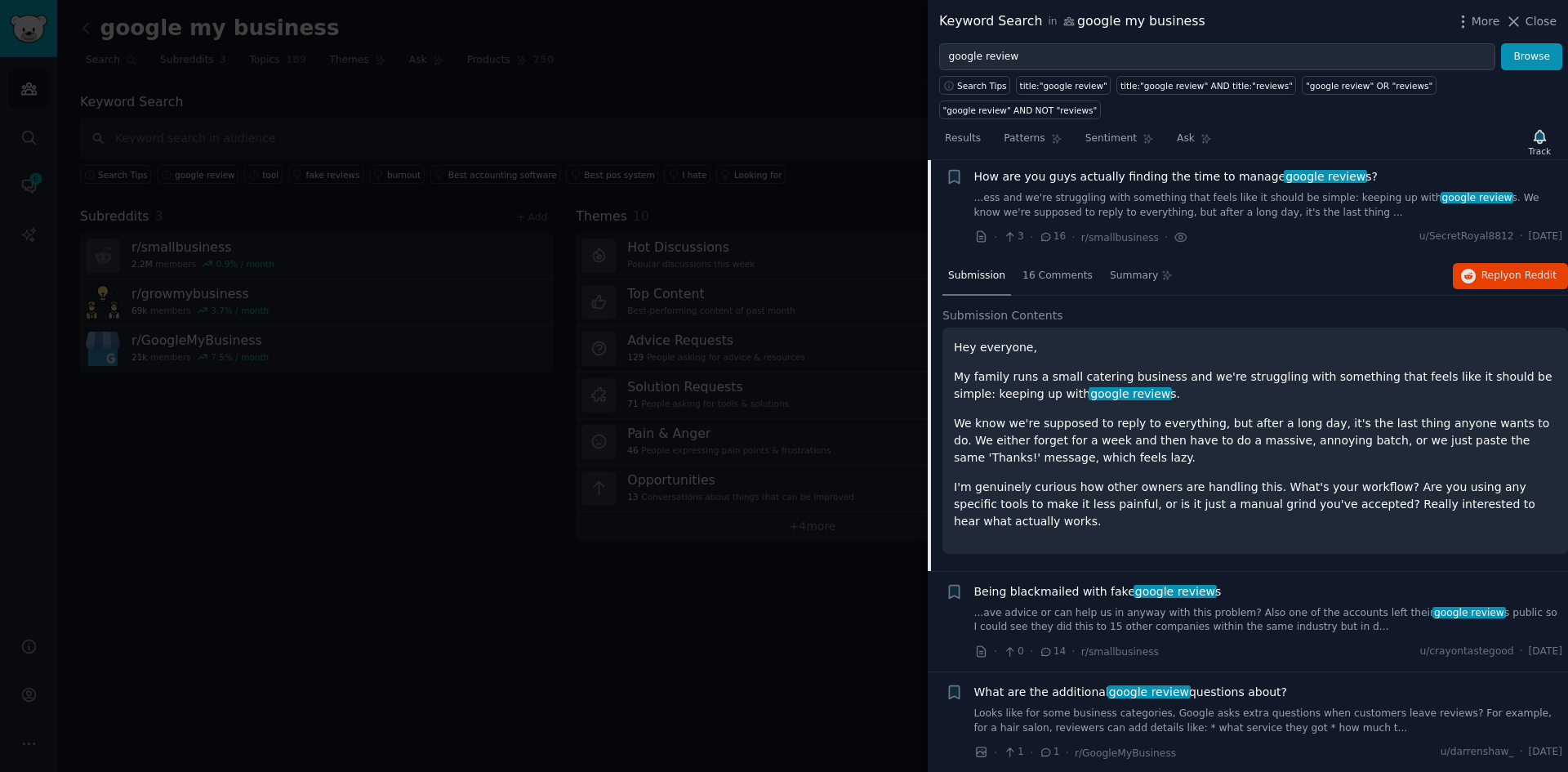
scroll to position [1457, 0]
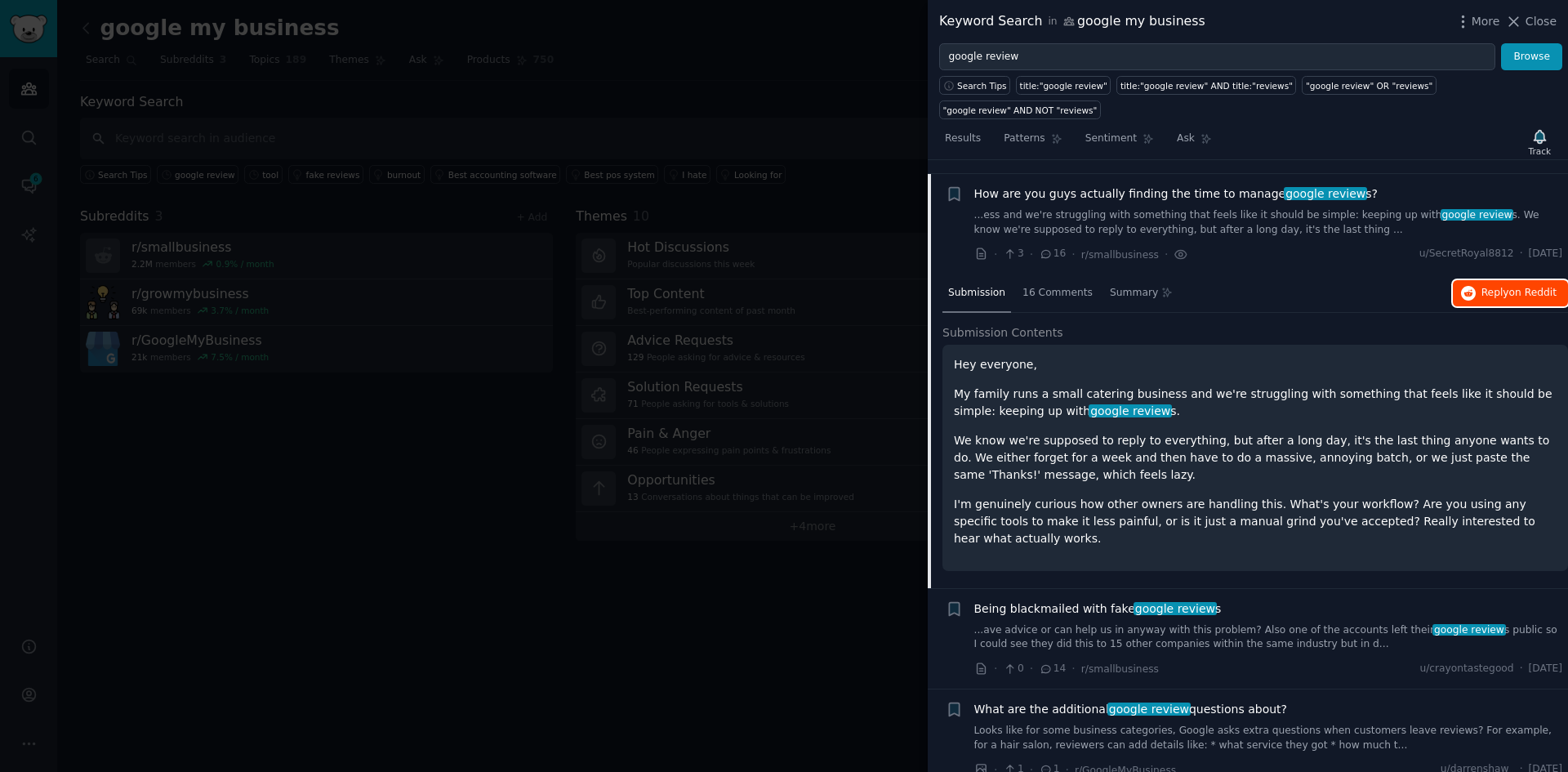
click at [1477, 280] on button "Reply on Reddit" at bounding box center [1510, 294] width 115 height 26
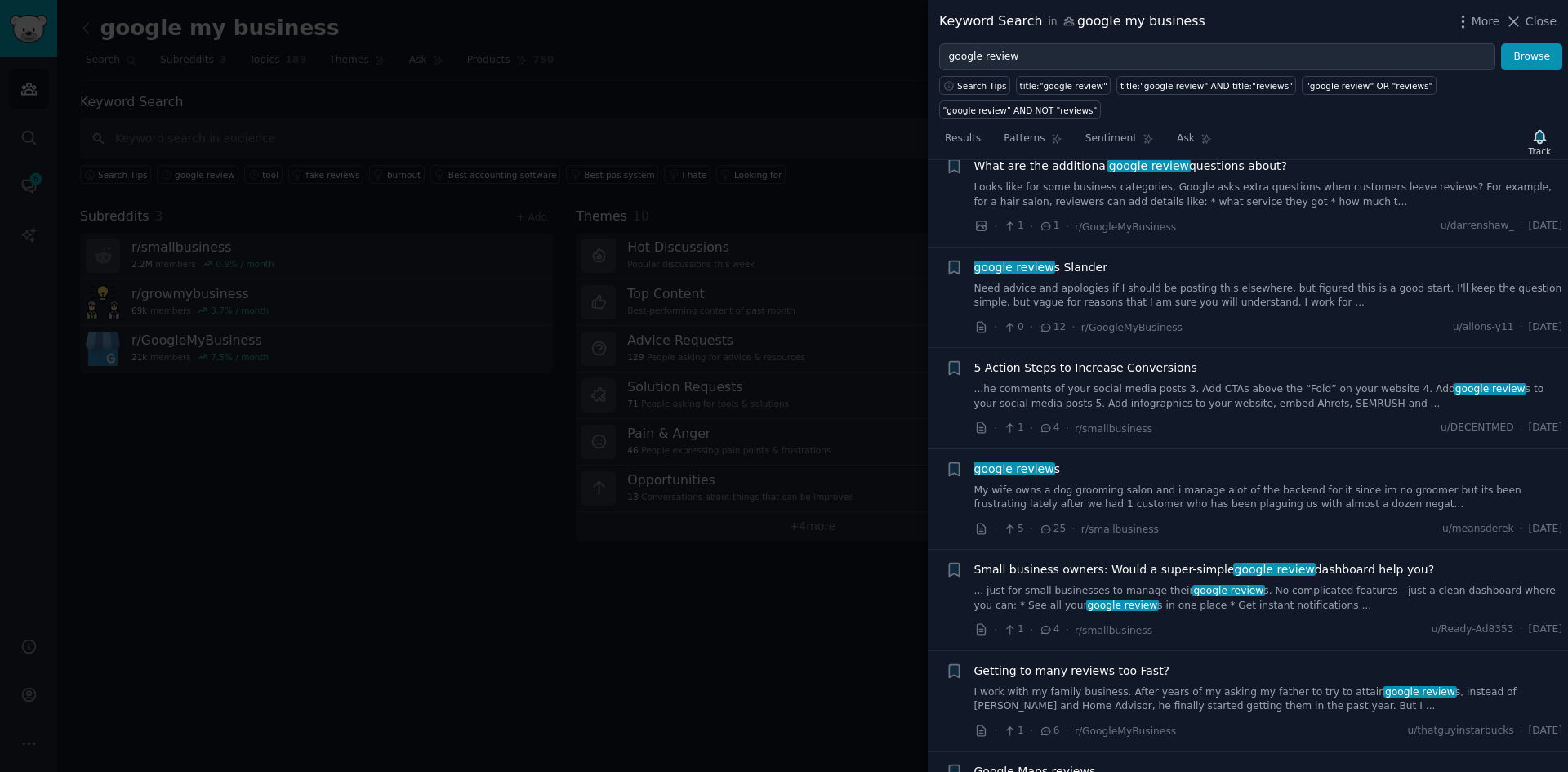
scroll to position [2029, 0]
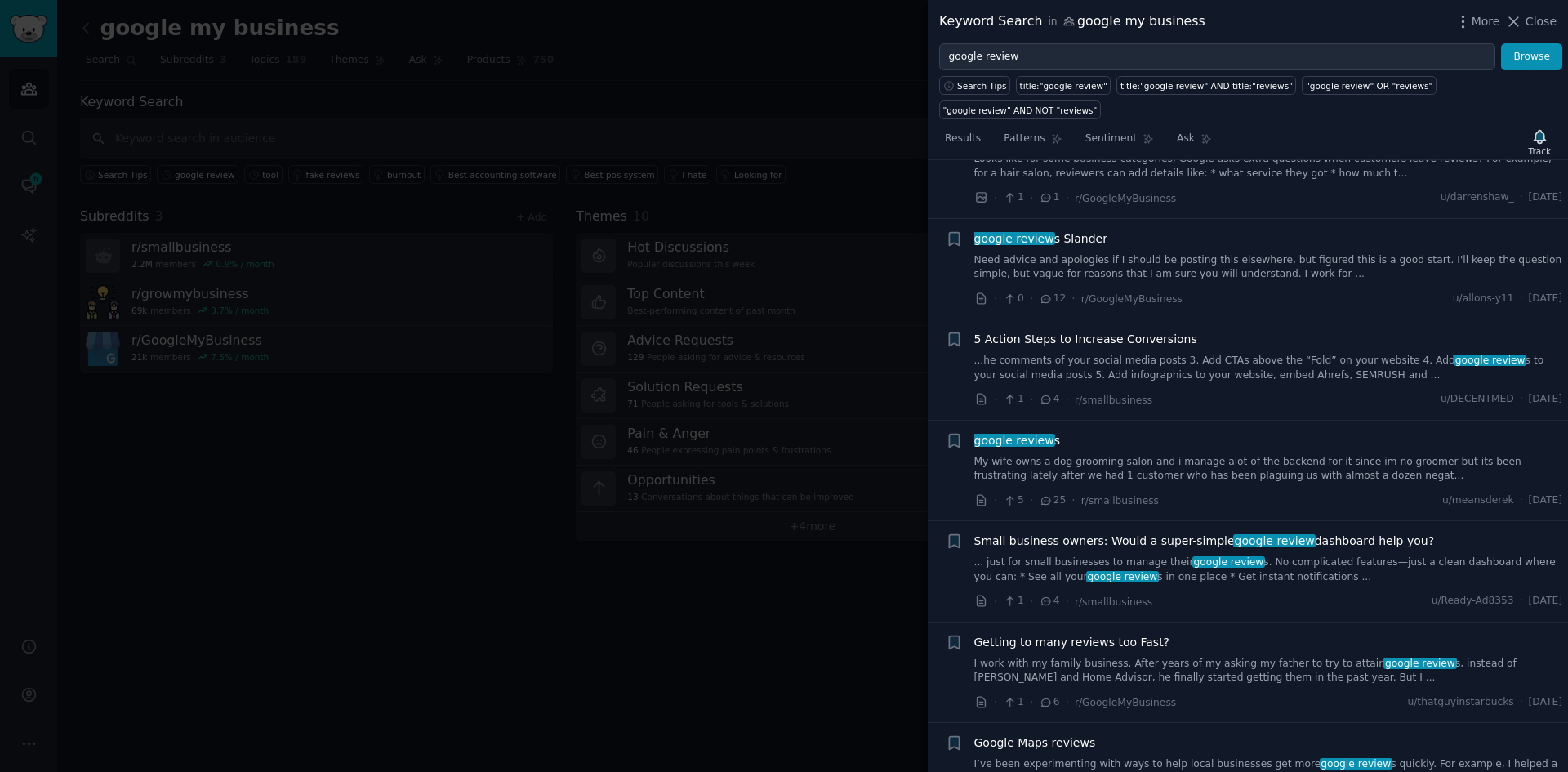
click at [1190, 455] on link "My wife owns a dog grooming salon and i manage alot of the backend for it since…" at bounding box center [1268, 469] width 589 height 29
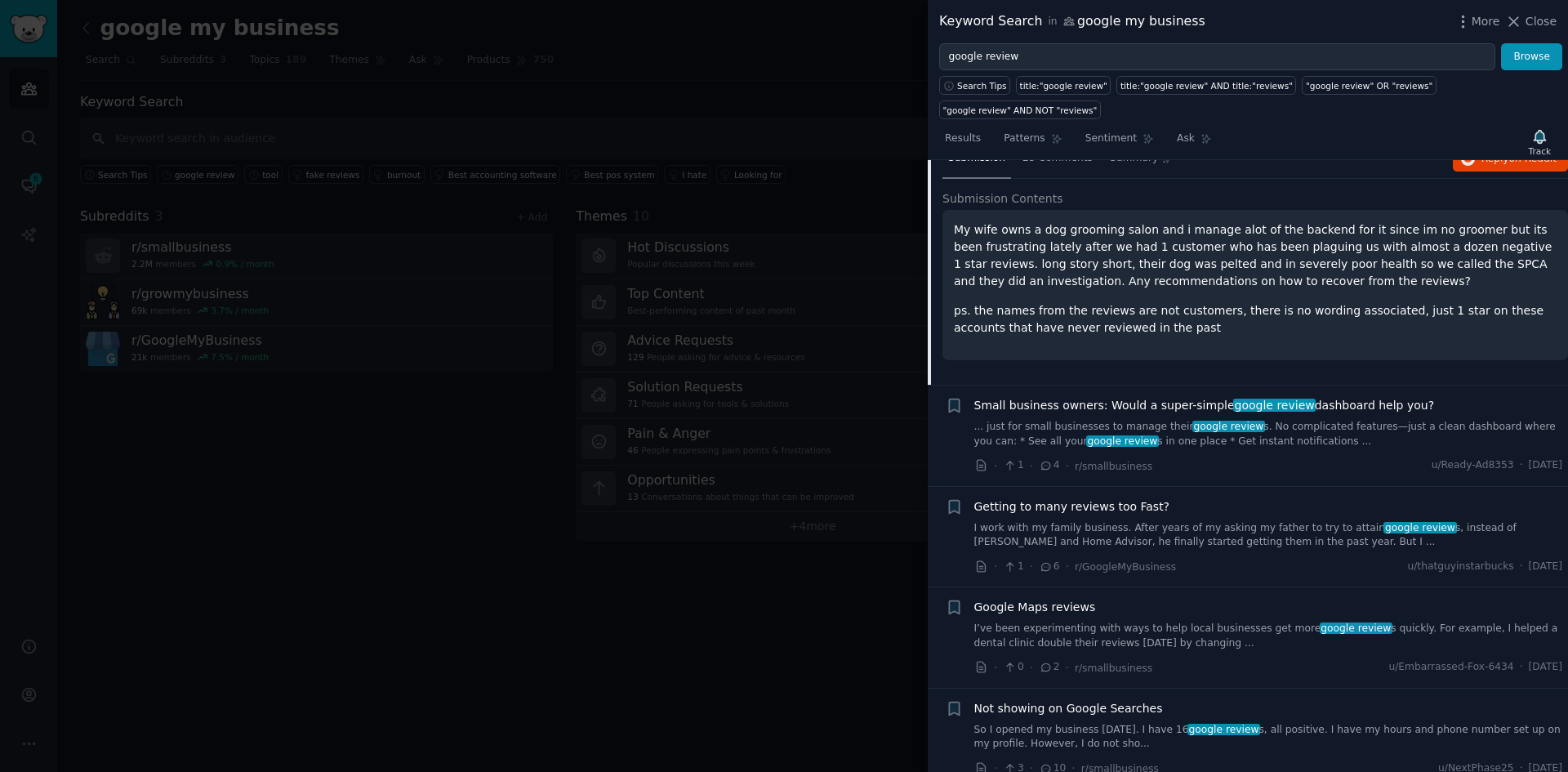
scroll to position [2124, 0]
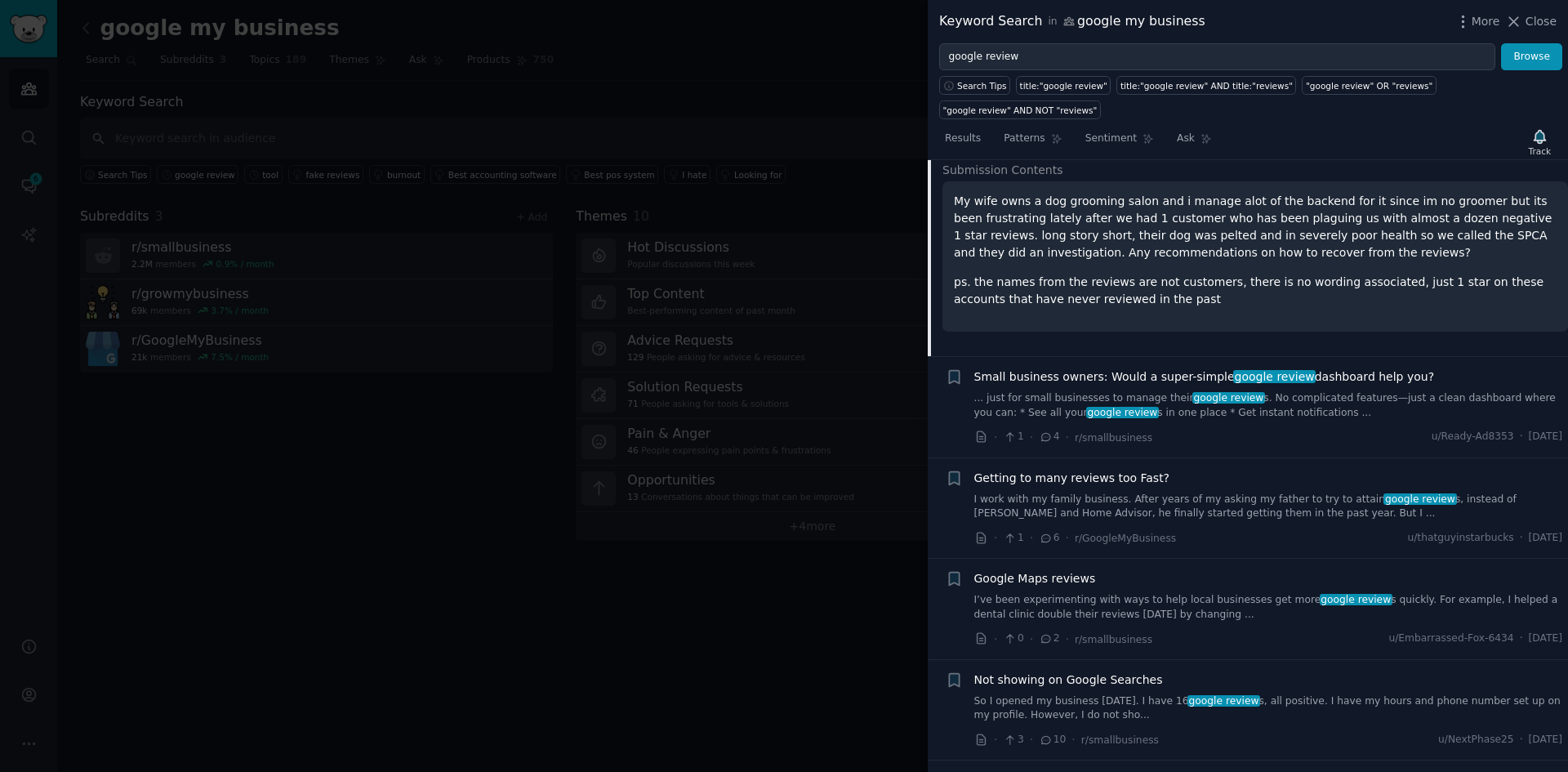
click at [1264, 392] on link "... just for small businesses to manage their google review s. No complicated f…" at bounding box center [1268, 406] width 589 height 29
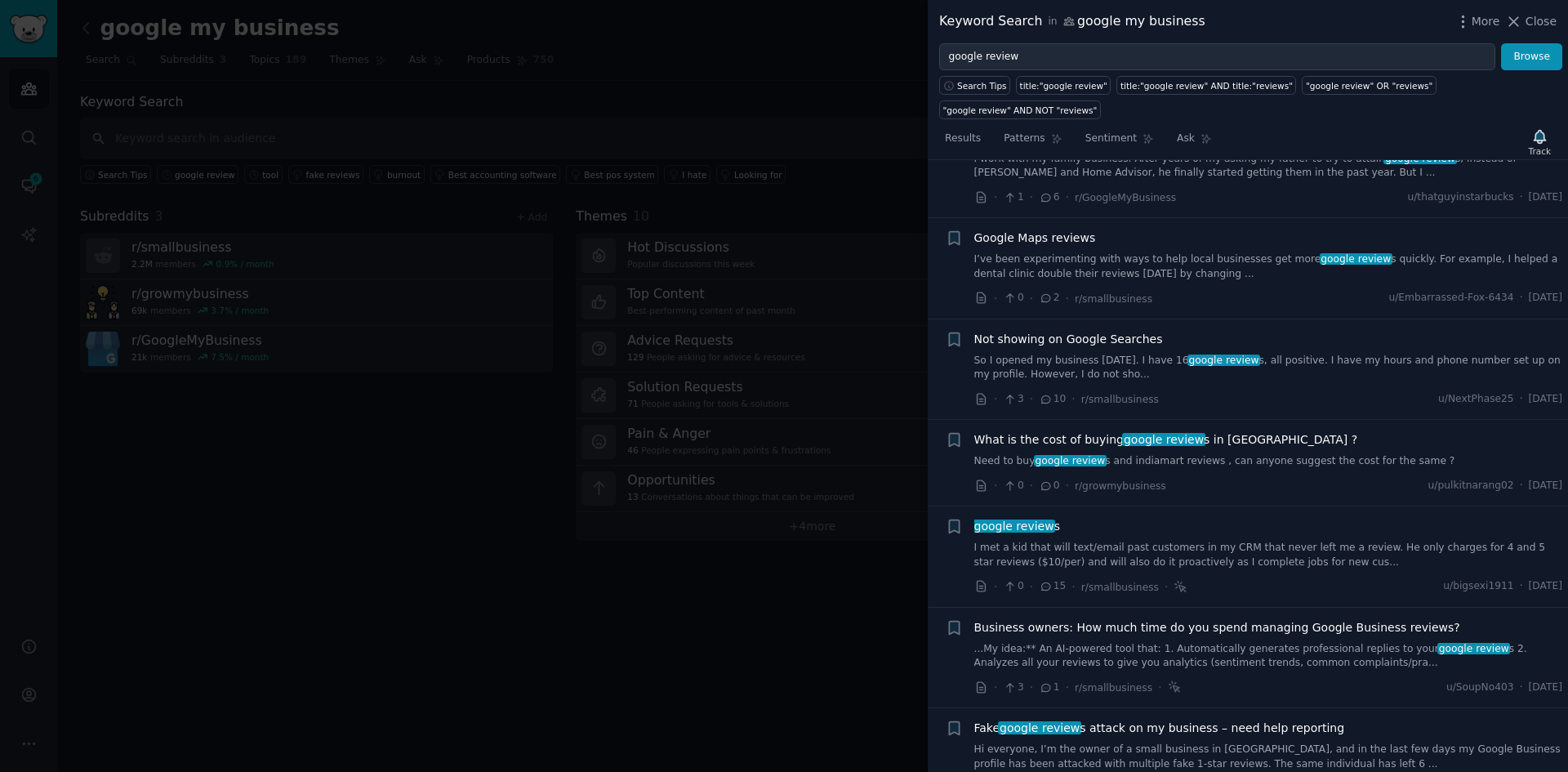
scroll to position [2553, 0]
click at [1164, 251] on link "I’ve been experimenting with ways to help local businesses get more google revi…" at bounding box center [1268, 265] width 589 height 29
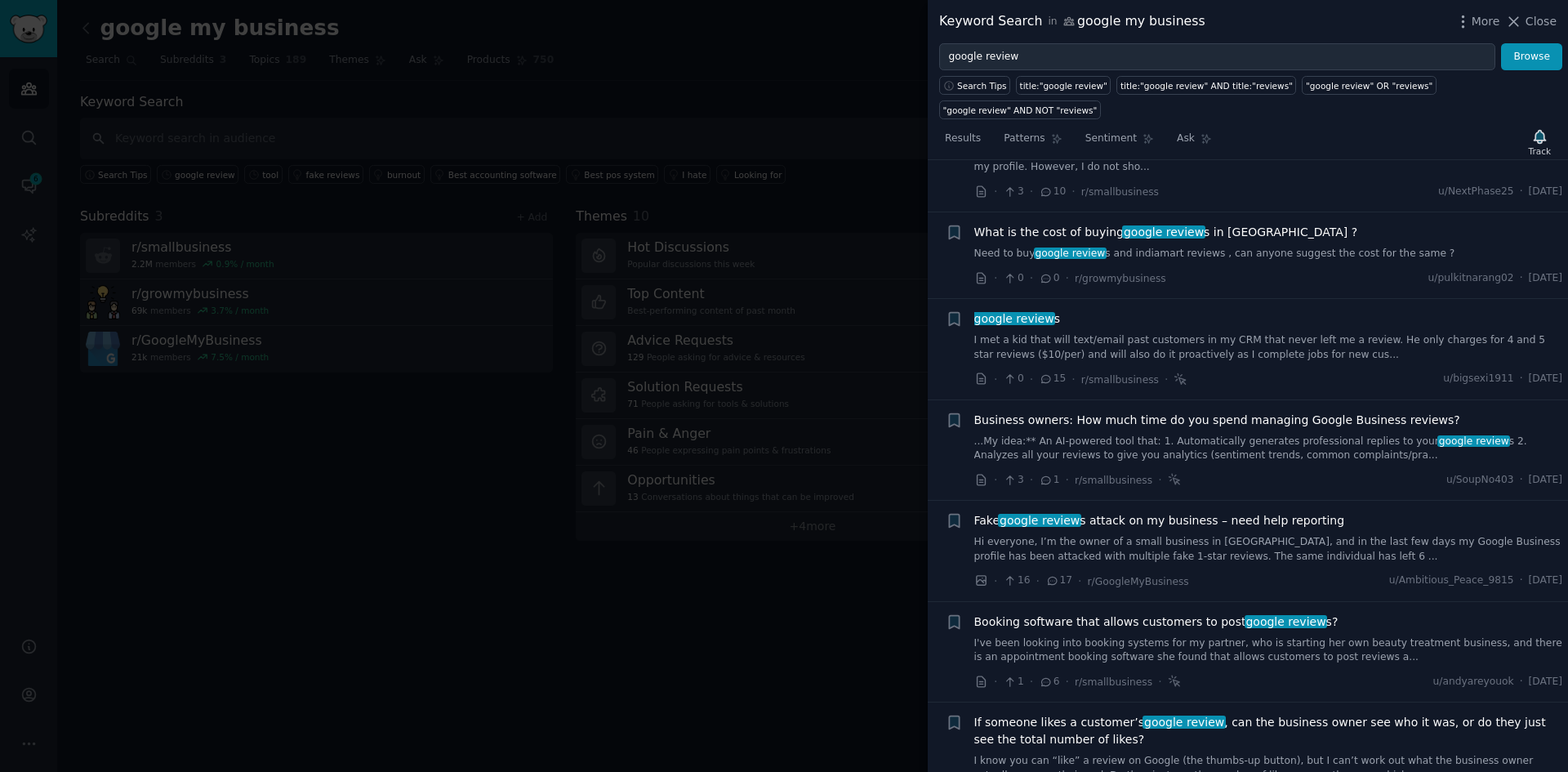
scroll to position [2100, 0]
